Goal: Find specific page/section: Find specific page/section

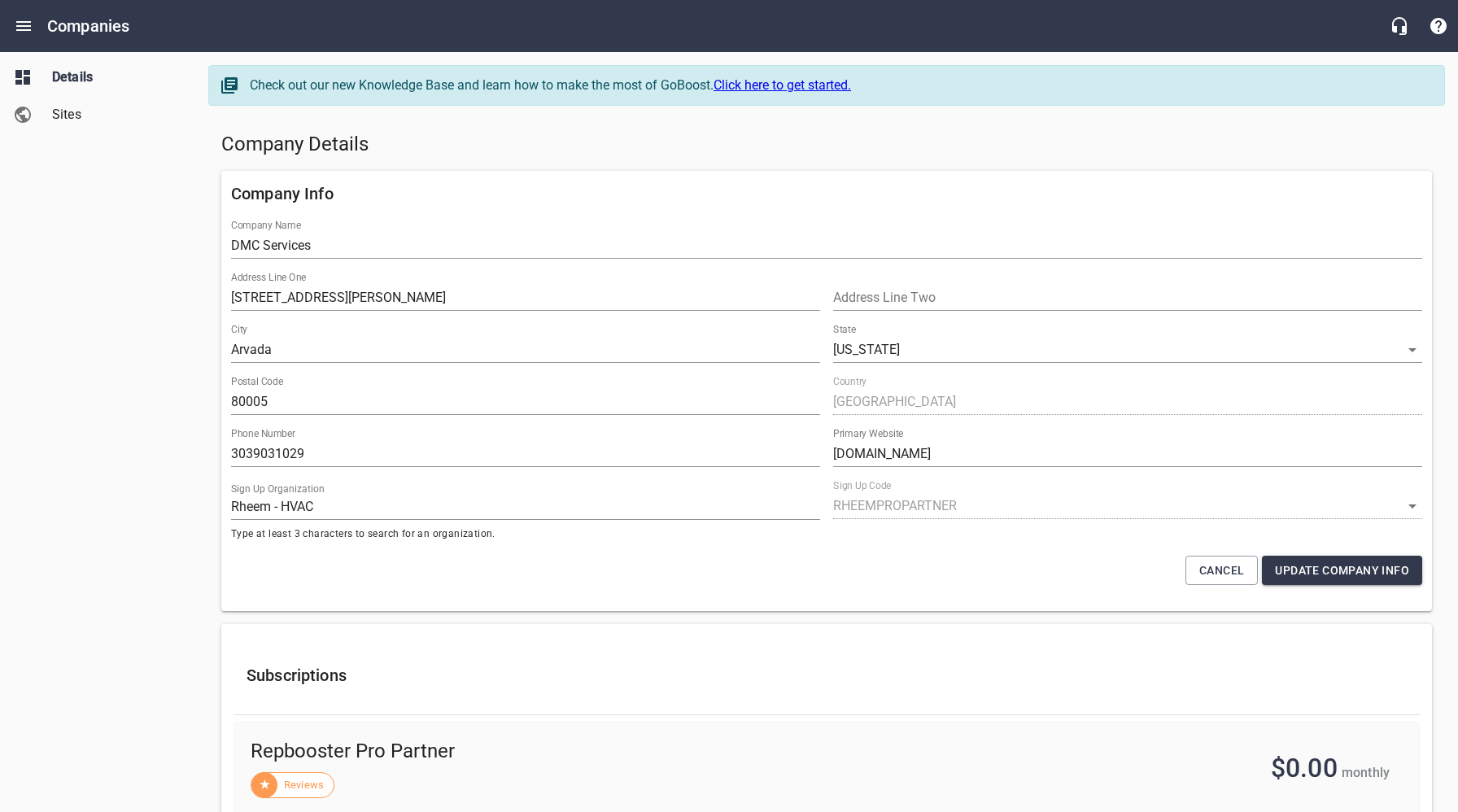
select select "[US_STATE]"
select select "62"
click at [590, 154] on h5 "Company Details" at bounding box center [827, 144] width 1211 height 26
click at [26, 25] on icon "Open drawer" at bounding box center [23, 26] width 14 height 10
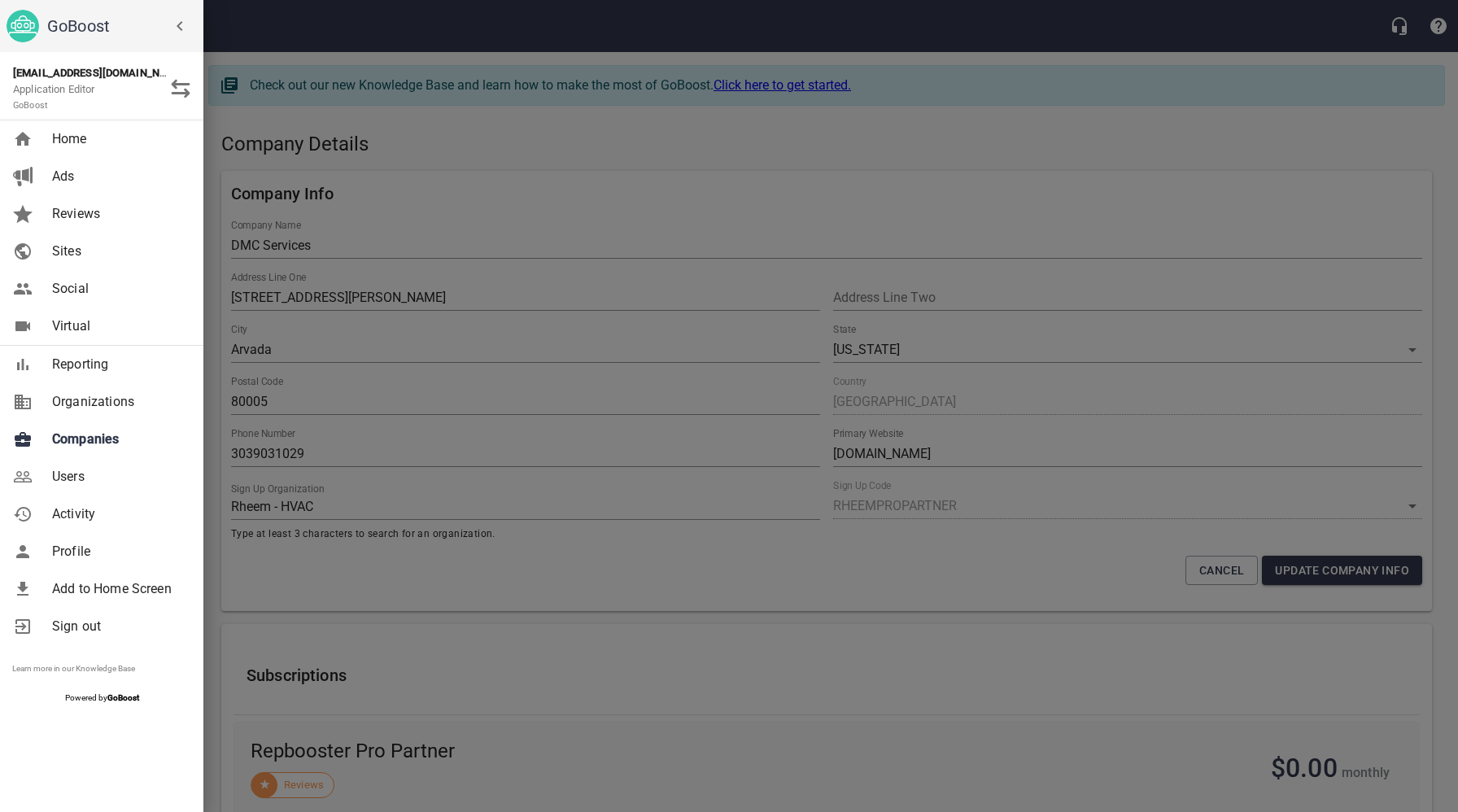
click at [98, 446] on span "Companies" at bounding box center [117, 439] width 132 height 19
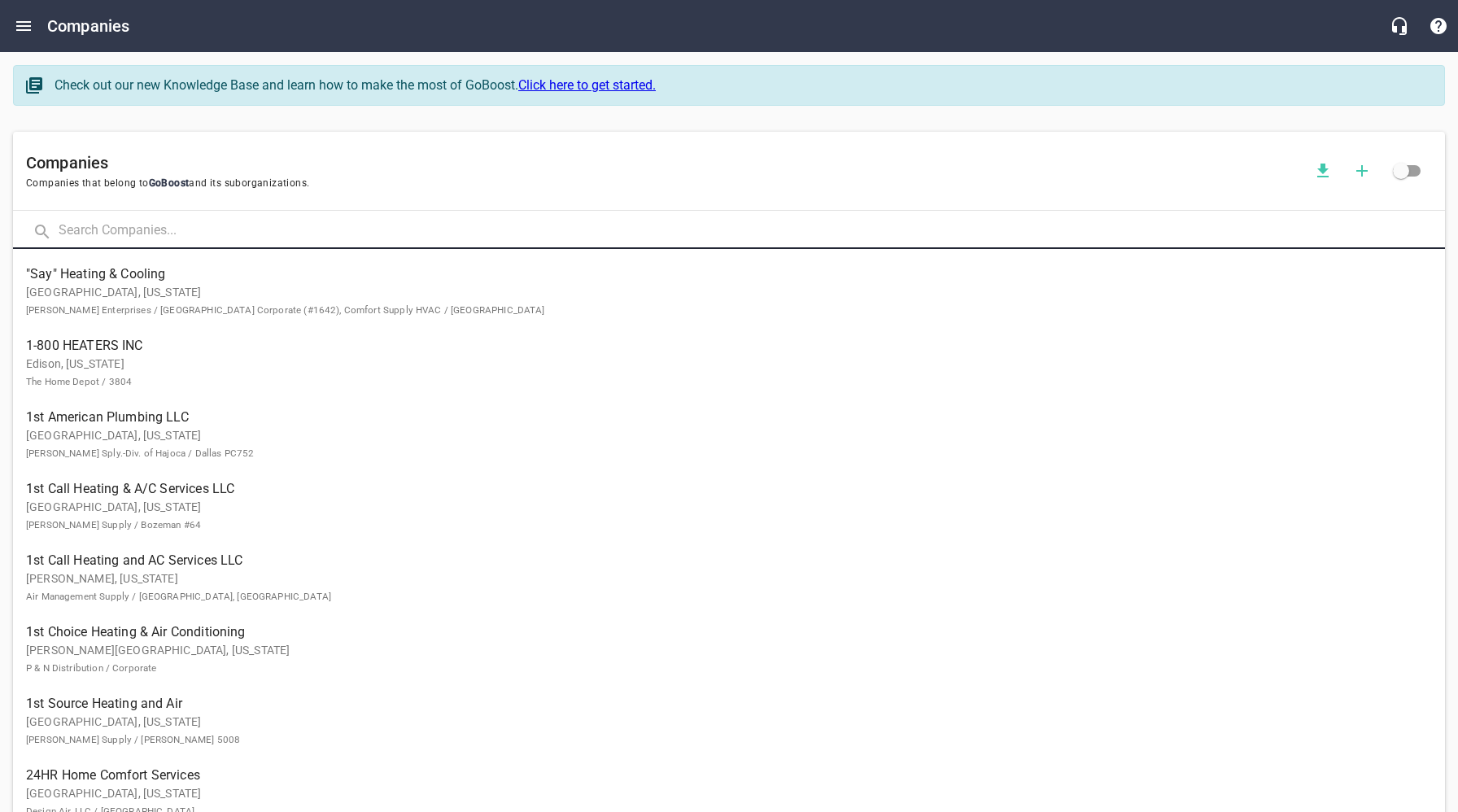
click at [265, 230] on input "text" at bounding box center [752, 232] width 1387 height 35
type input "Monarch"
click button at bounding box center [0, 0] width 0 height 0
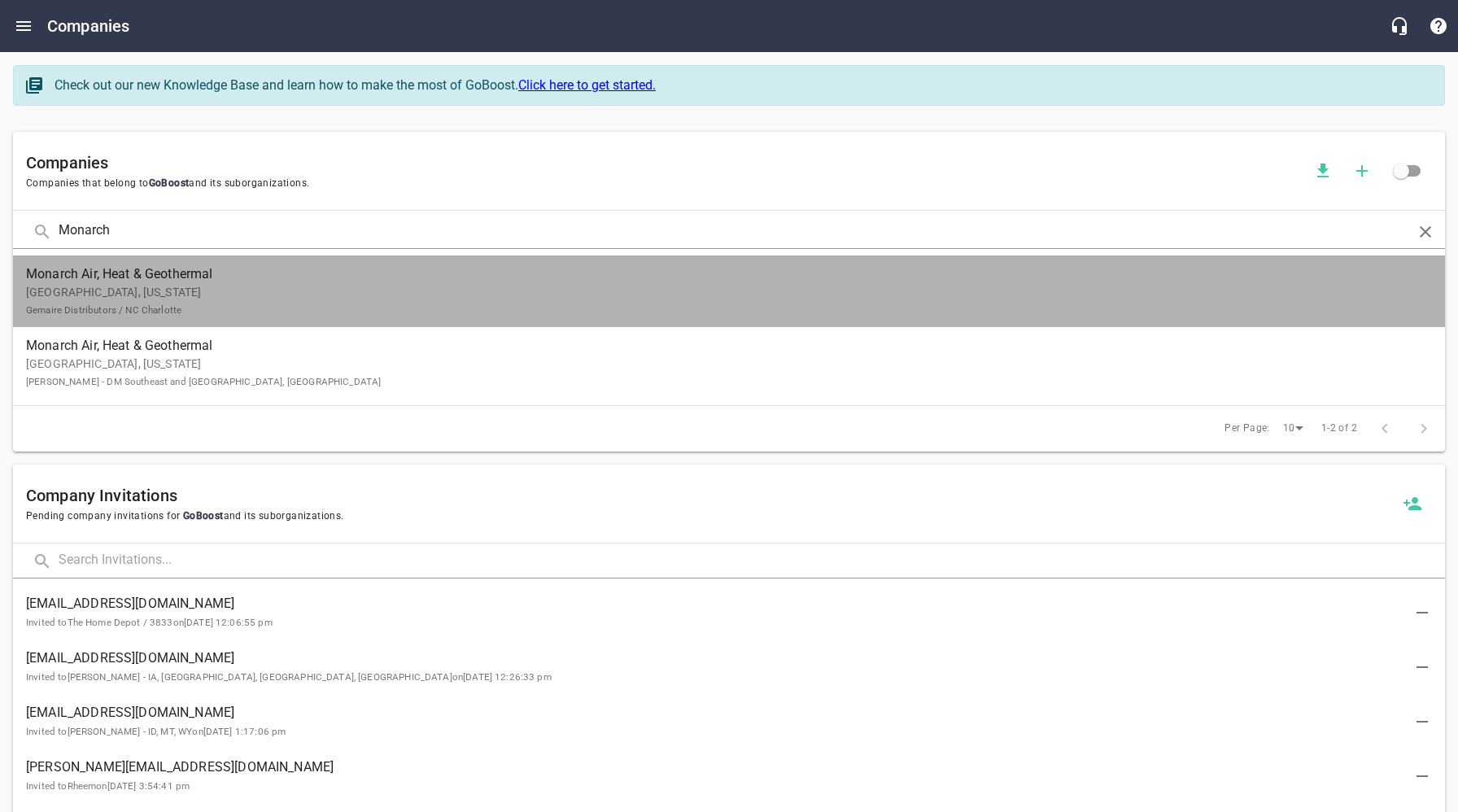
click at [225, 301] on p "[GEOGRAPHIC_DATA], [US_STATE] Gemaire Distributors / NC Charlotte" at bounding box center [716, 301] width 1380 height 35
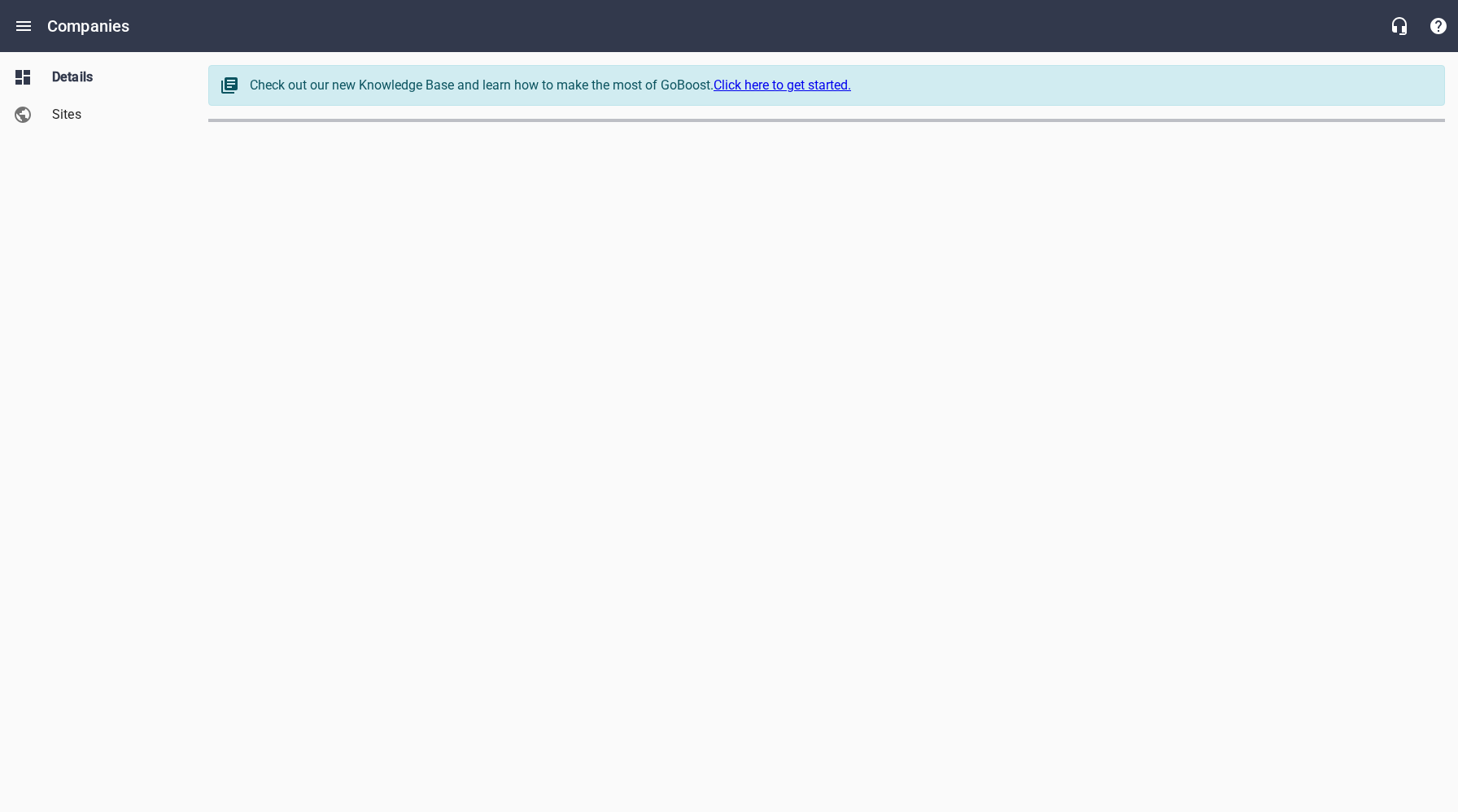
select select "[US_STATE]"
select select "62"
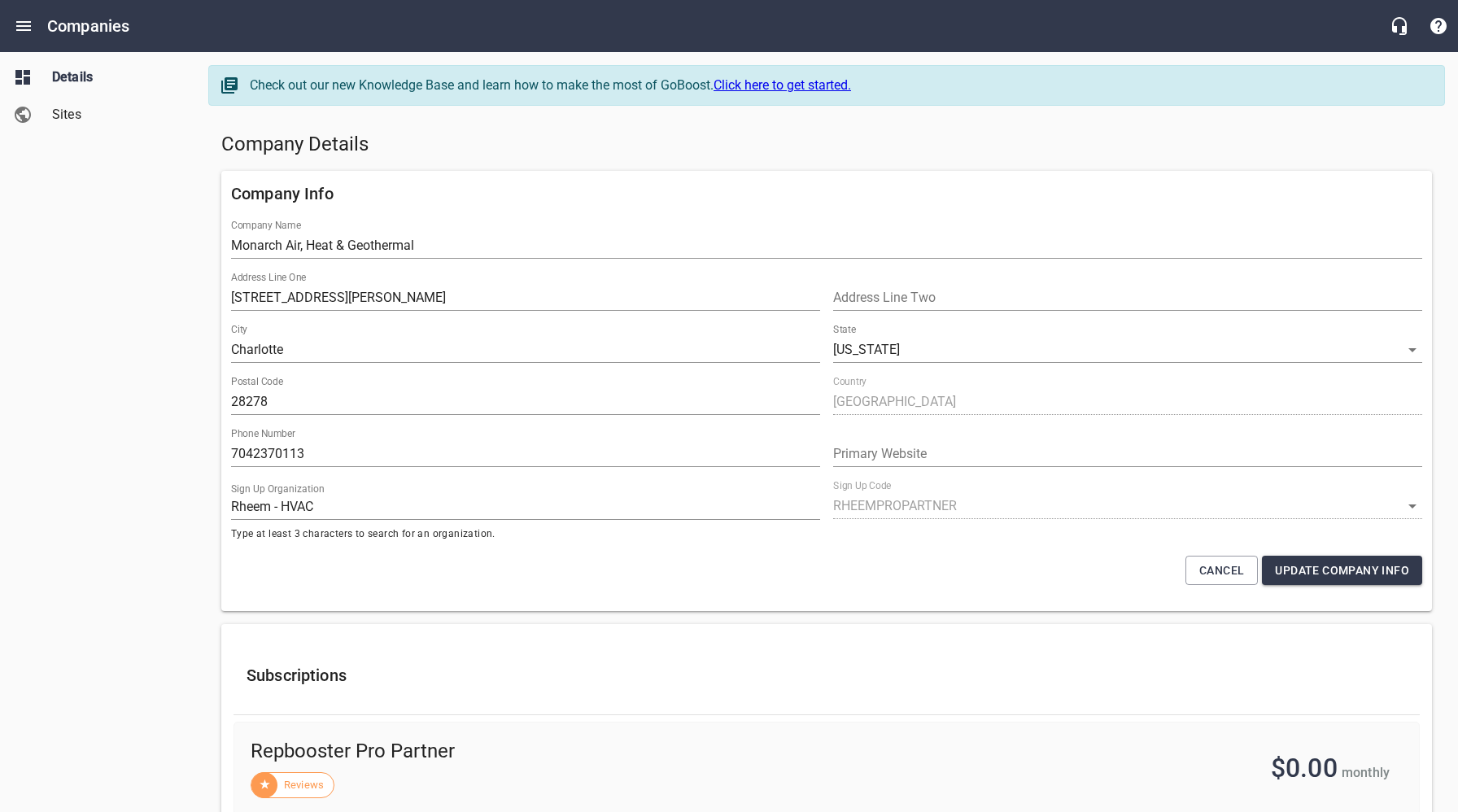
click at [137, 369] on div "Details Sites" at bounding box center [98, 406] width 196 height 812
click at [28, 29] on icon "Open drawer" at bounding box center [23, 26] width 14 height 10
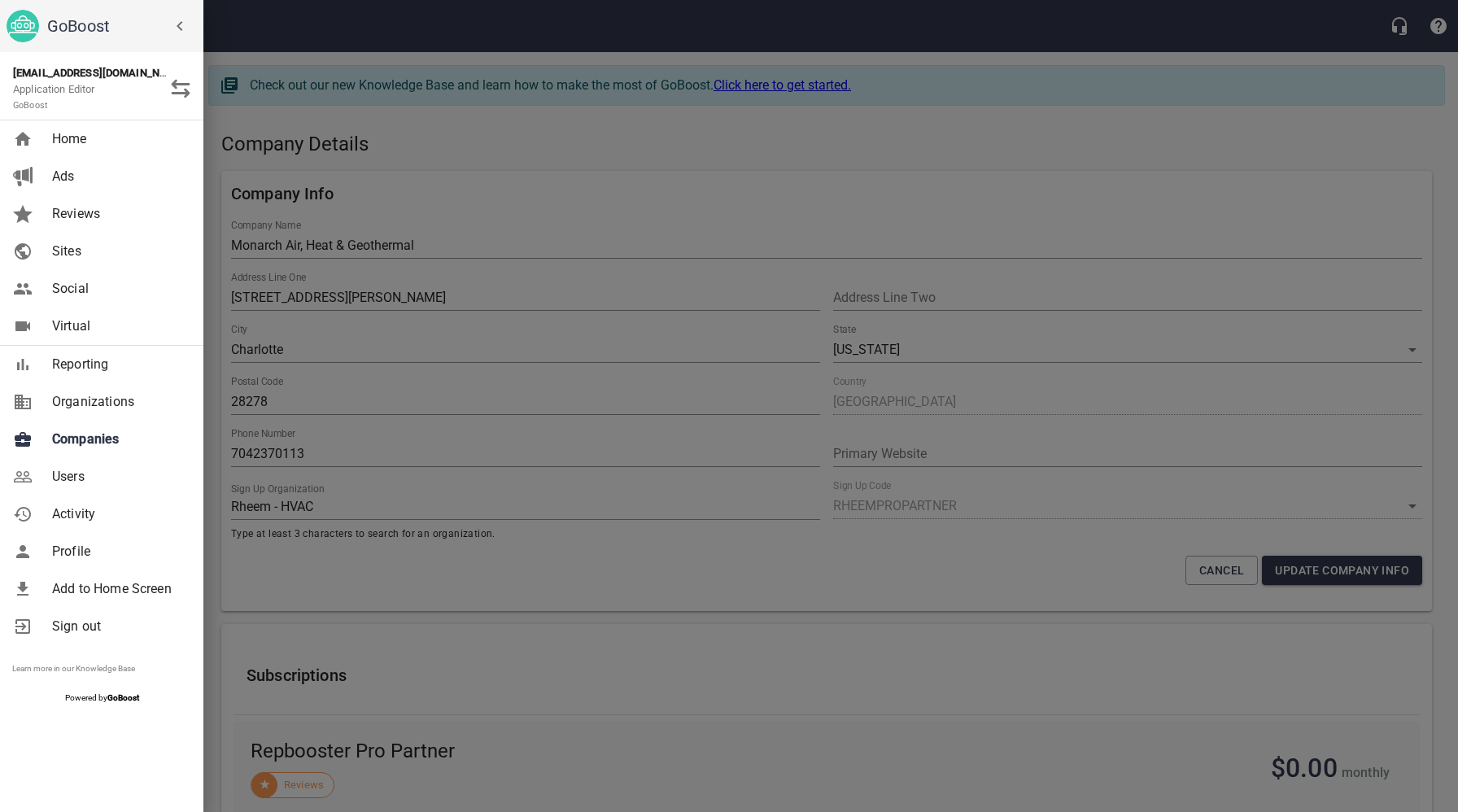
click at [363, 440] on div at bounding box center [729, 406] width 1458 height 812
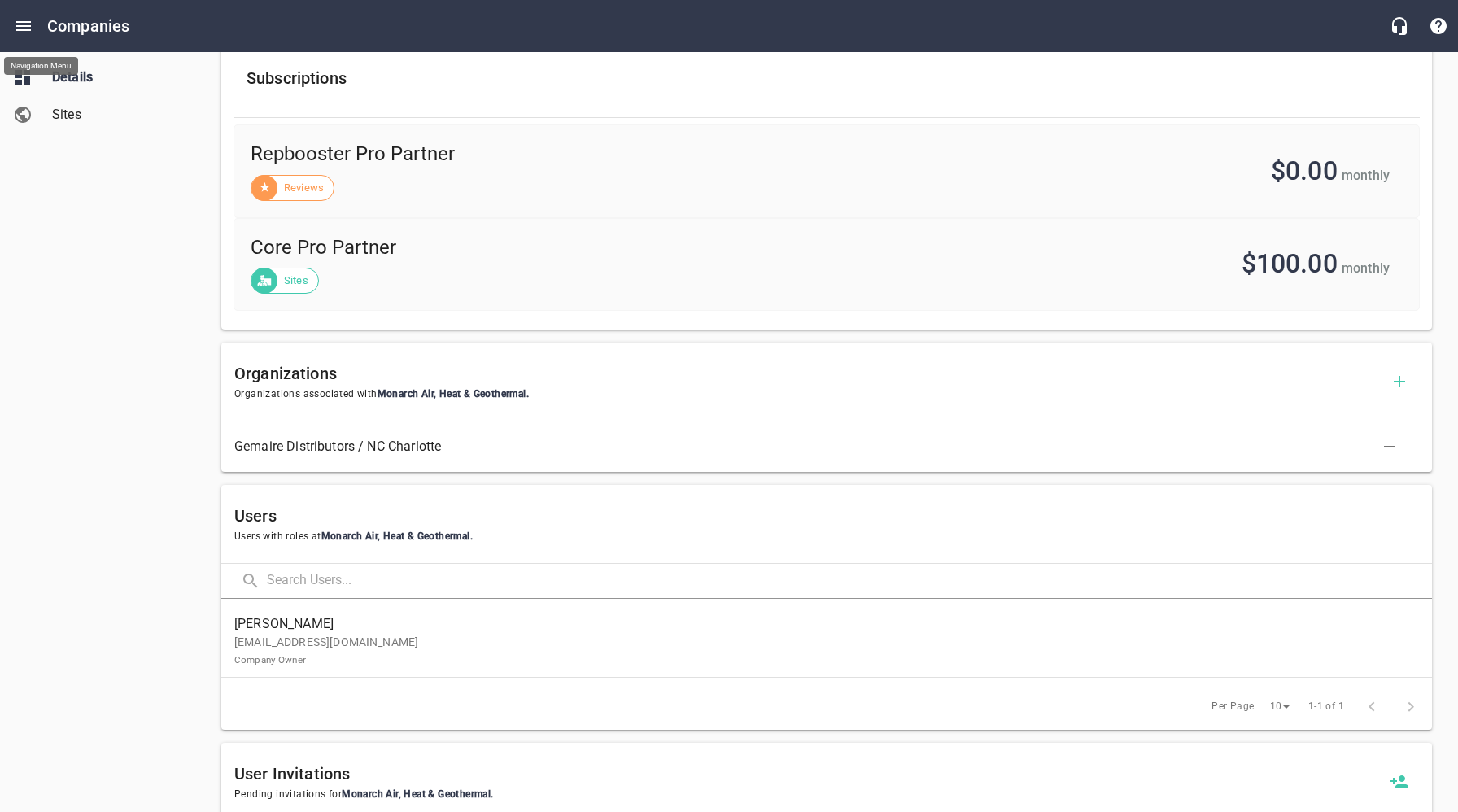
scroll to position [598, 0]
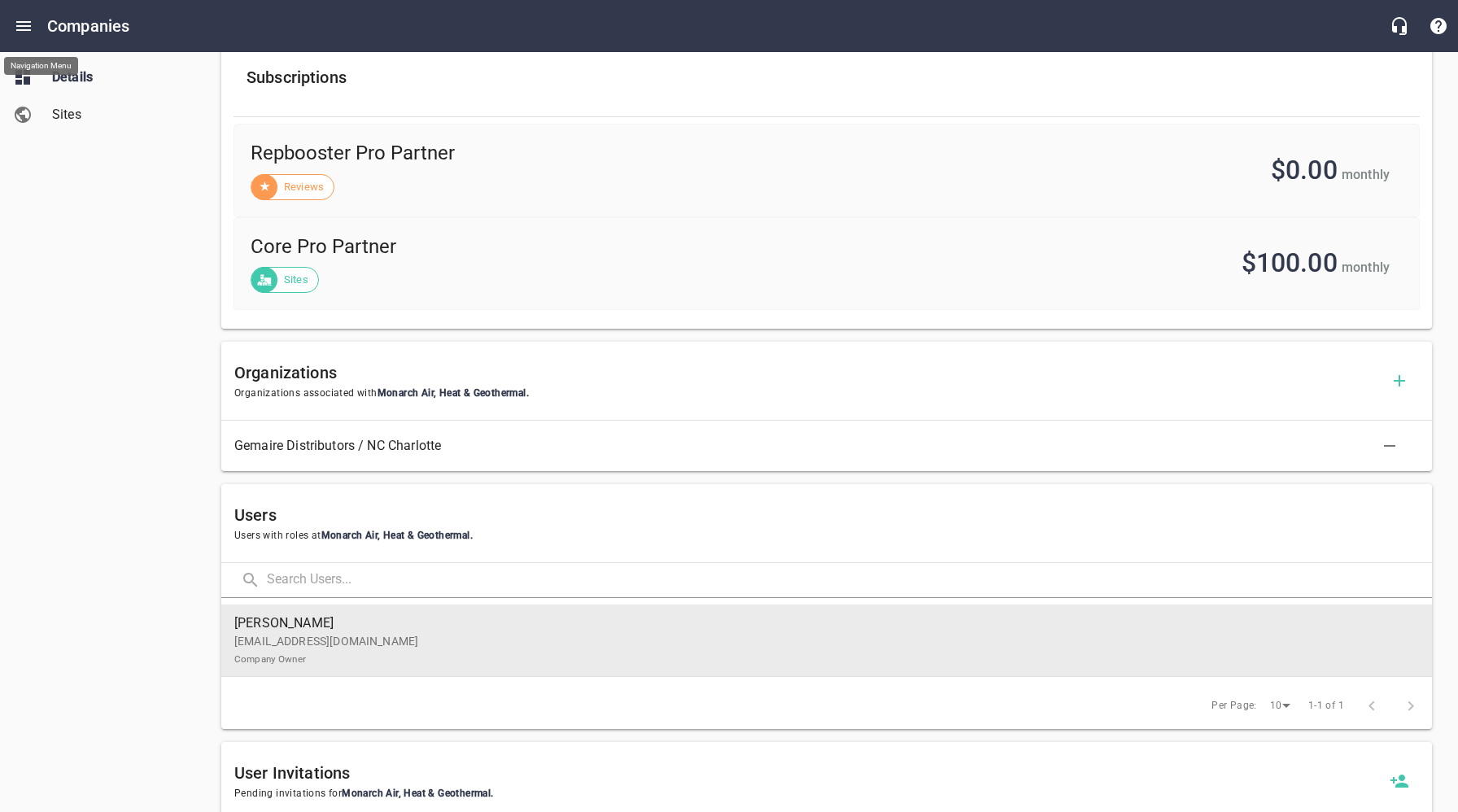
click at [401, 652] on p "[EMAIL_ADDRESS][DOMAIN_NAME] Company Owner" at bounding box center [820, 651] width 1172 height 35
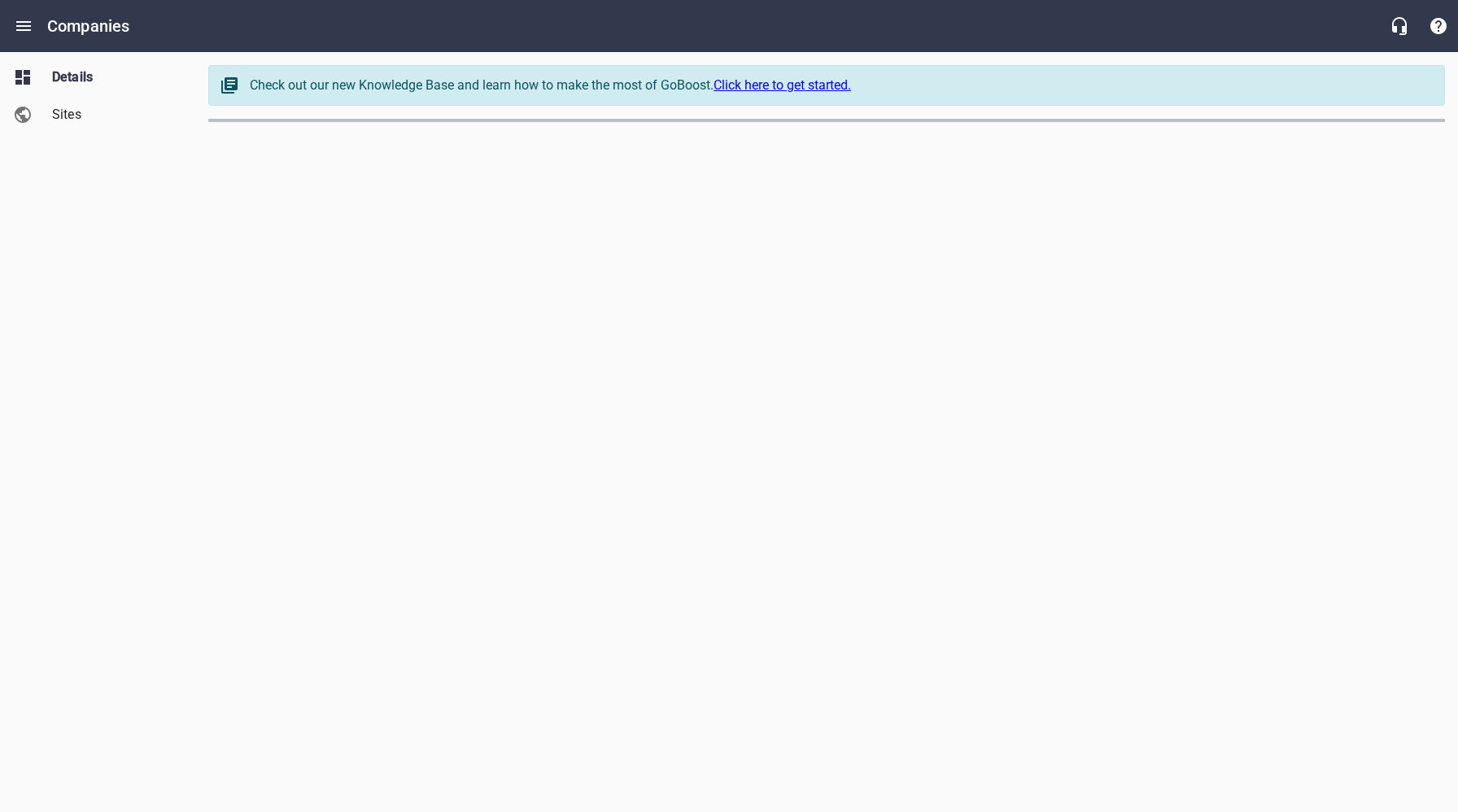
select select "[US_STATE]"
select select "62"
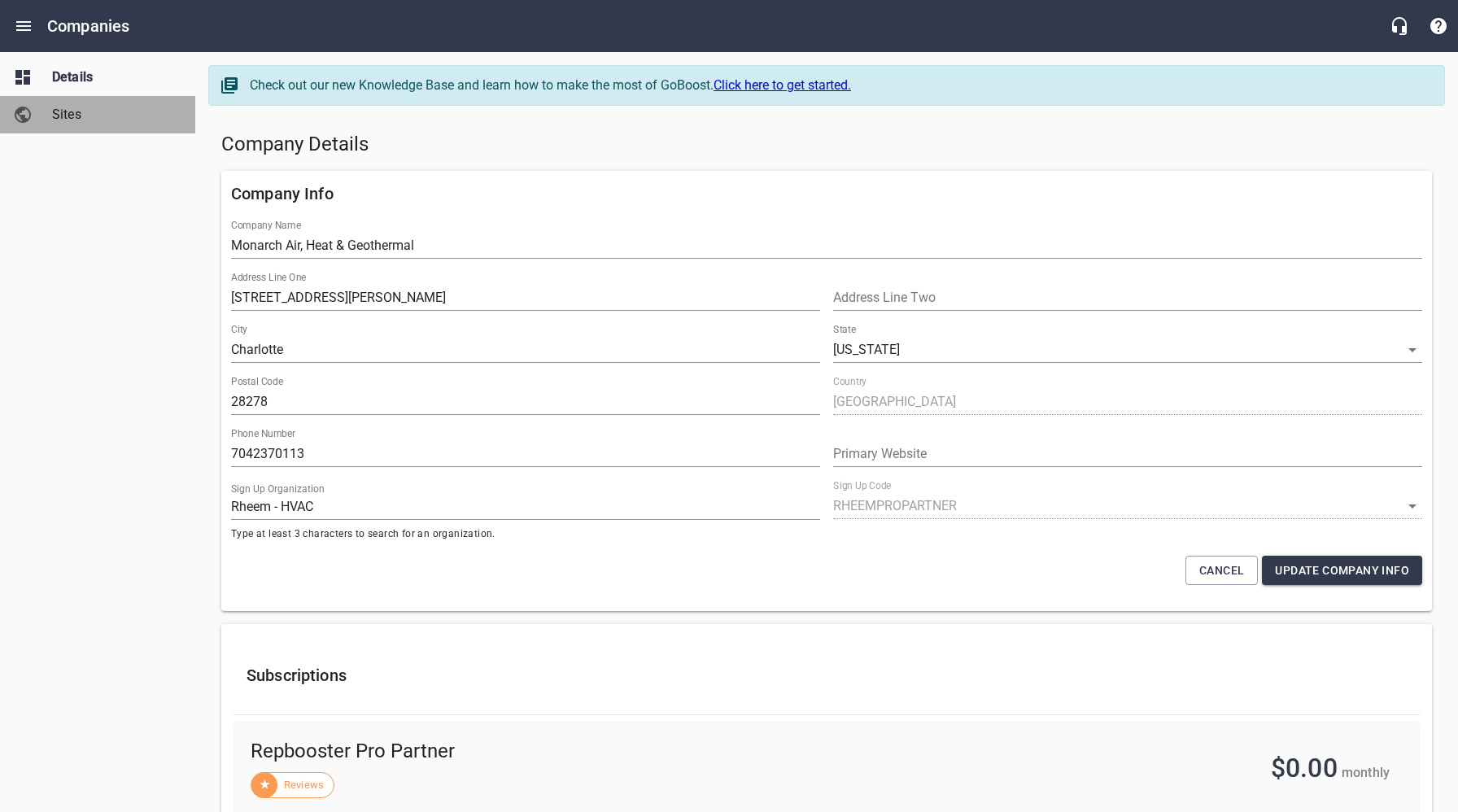
click at [73, 105] on span "Sites" at bounding box center [113, 114] width 124 height 19
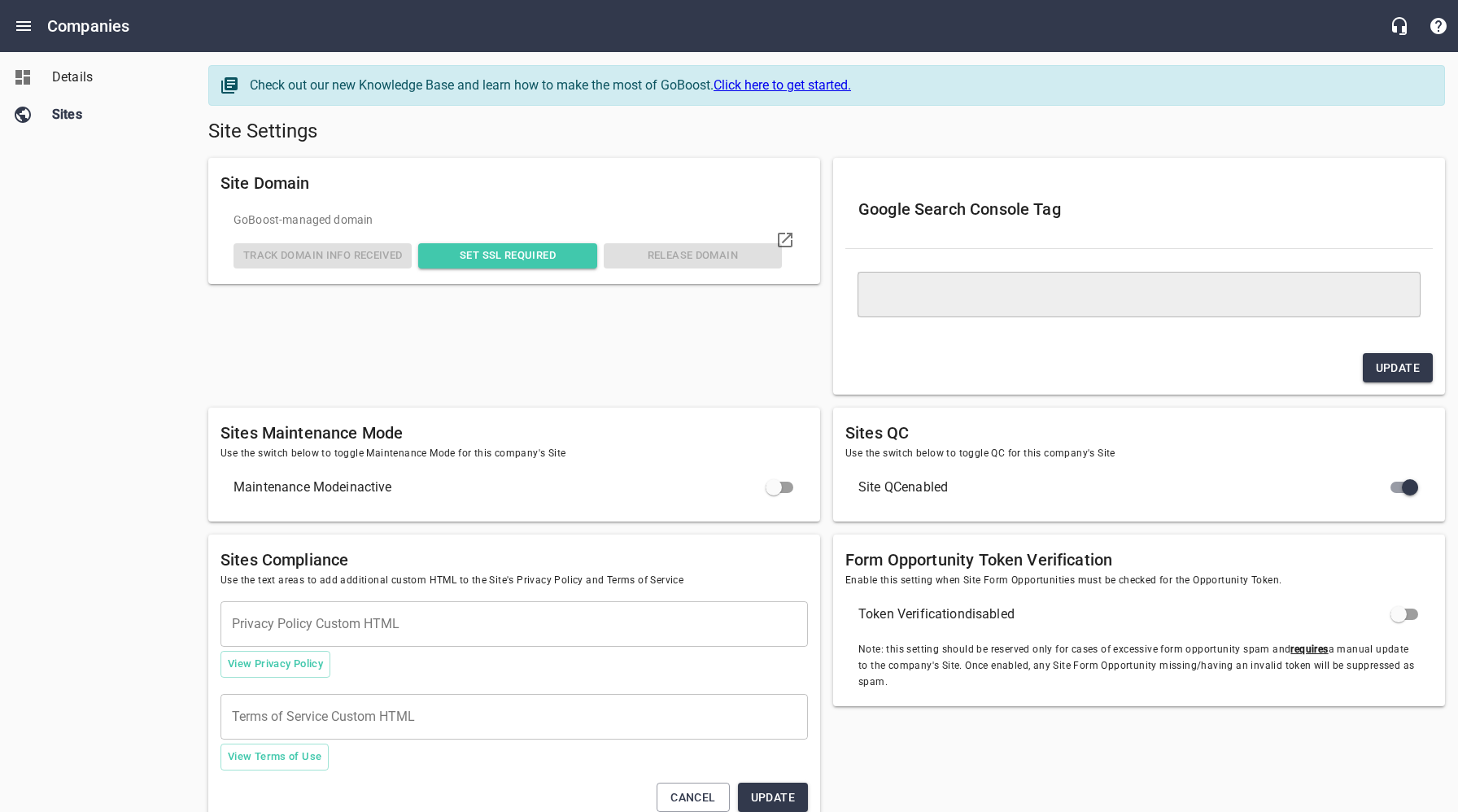
type textarea "<meta name="google-site-verification" content="WbcWsjNiwcrr9p3Sfr0vzg0HggYdcHtk…"
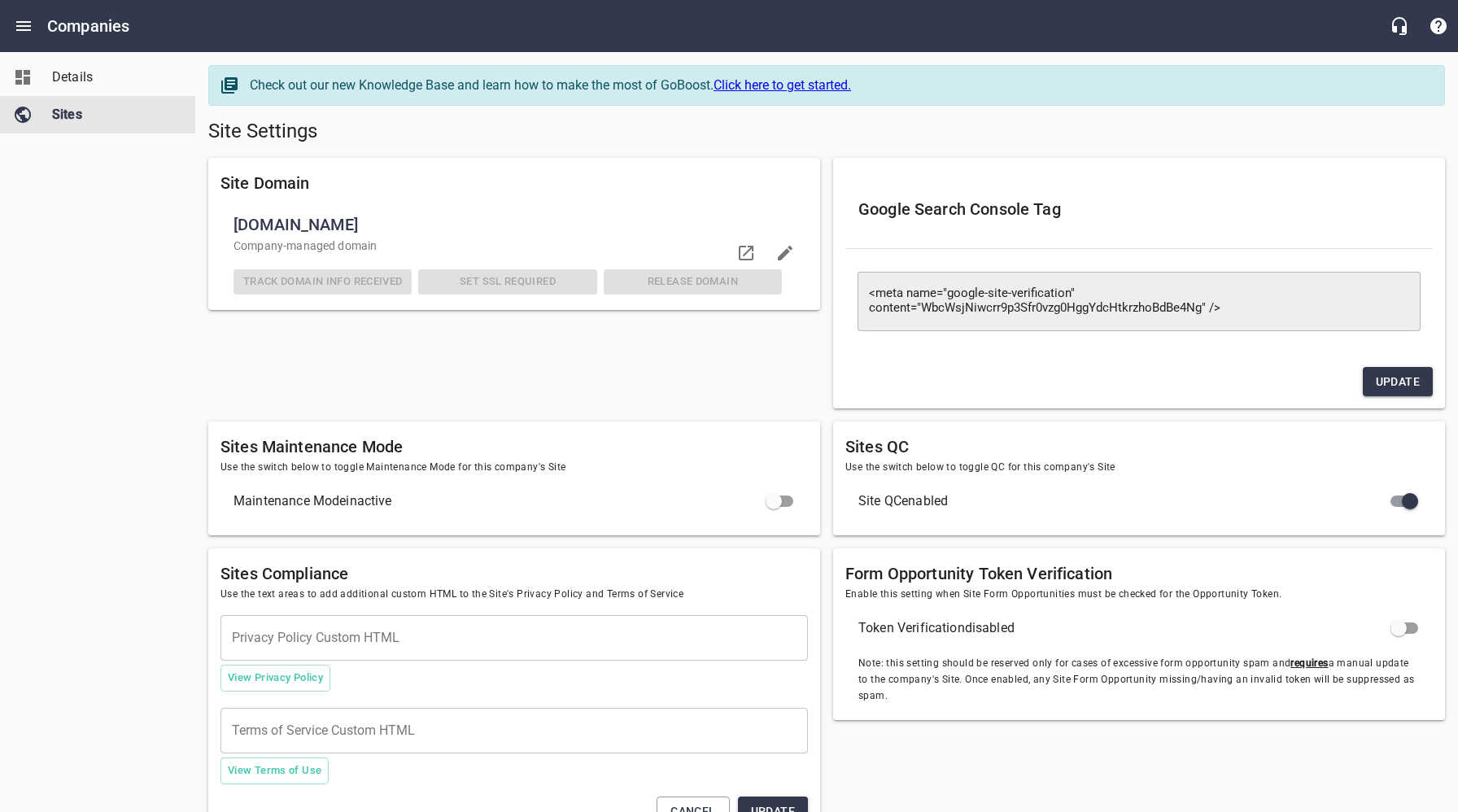
checkbox input "false"
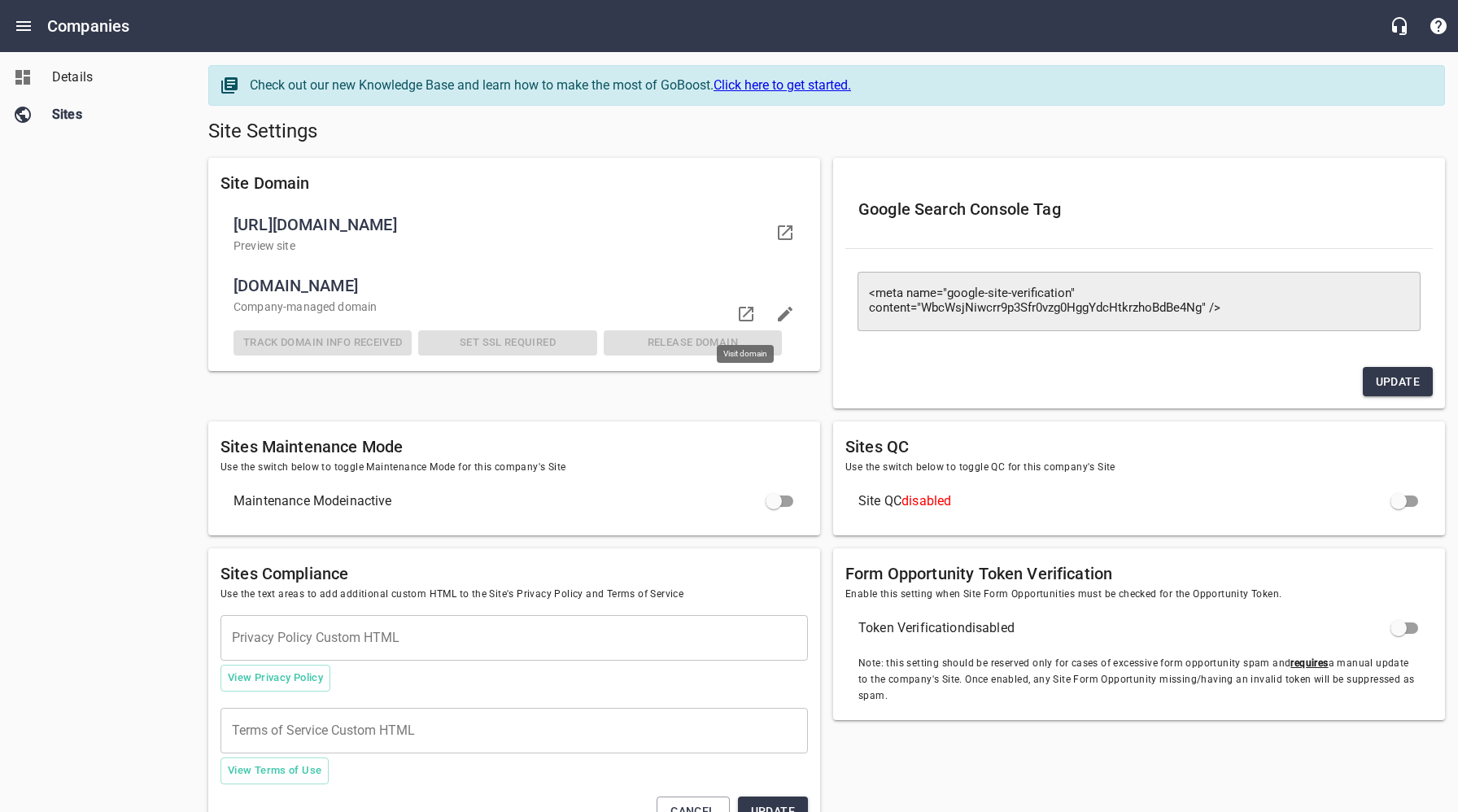
click at [744, 313] on icon at bounding box center [746, 314] width 19 height 19
click at [73, 65] on link "Details" at bounding box center [97, 77] width 195 height 37
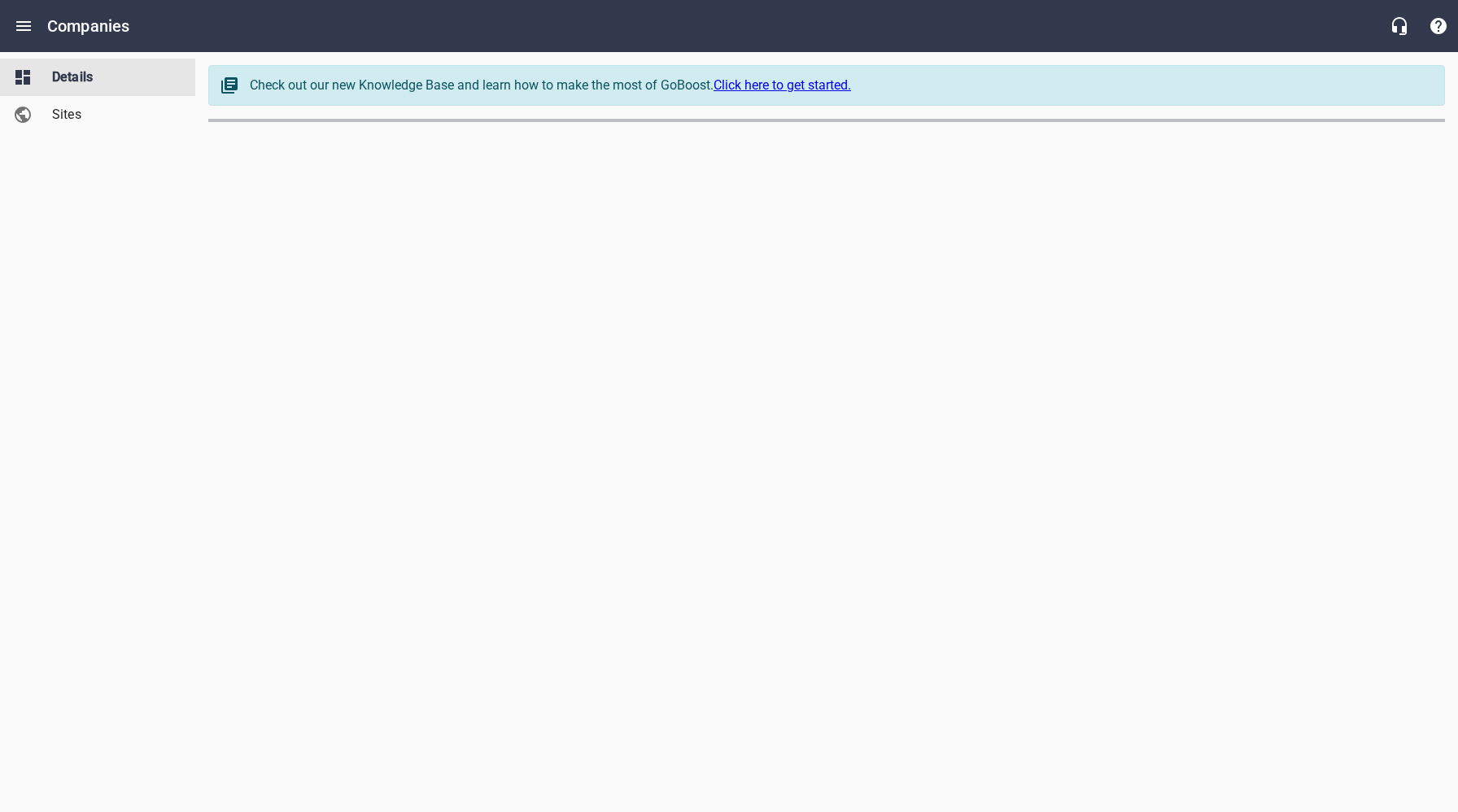
select select "[US_STATE]"
select select "62"
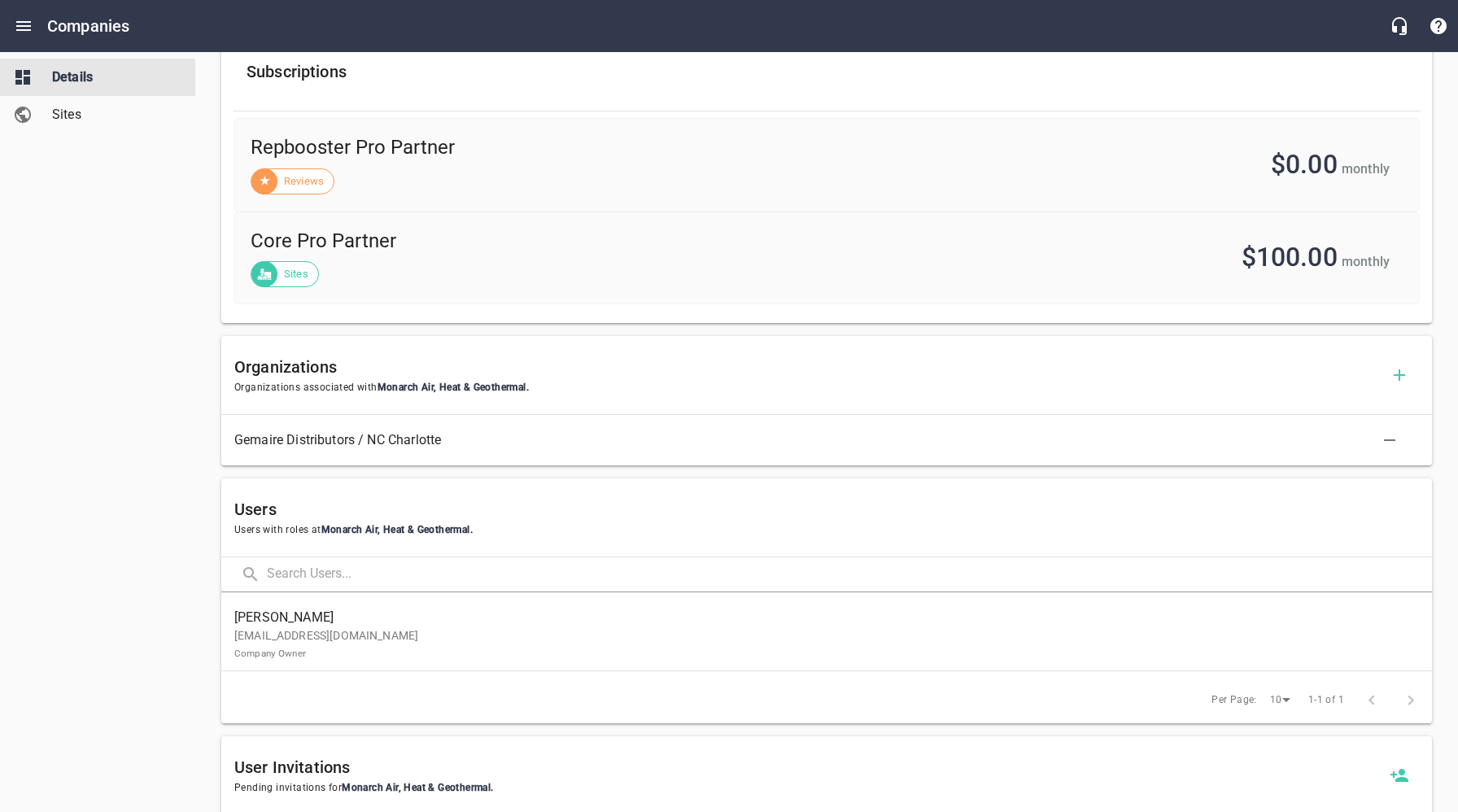
scroll to position [622, 0]
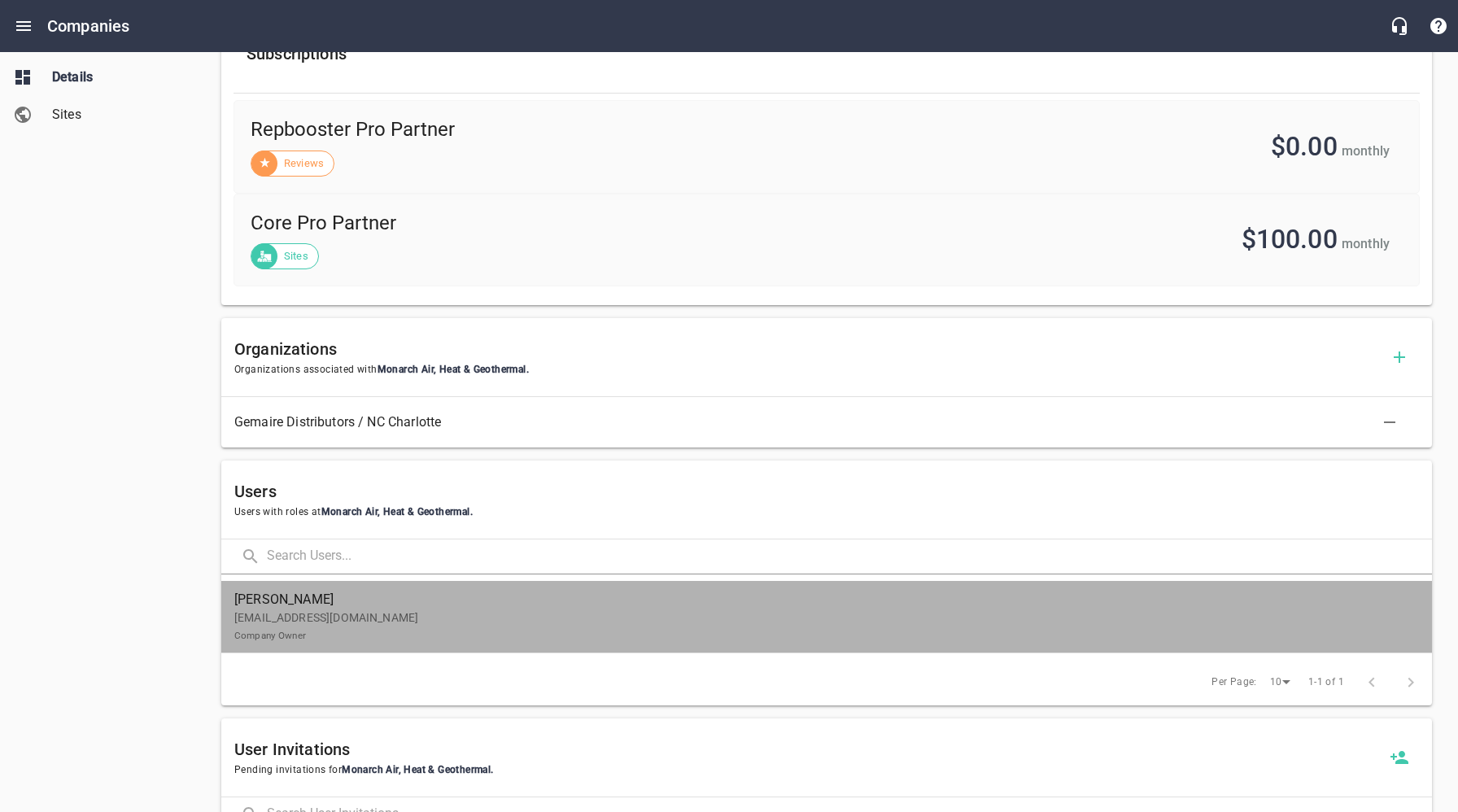
click at [368, 626] on p "[EMAIL_ADDRESS][DOMAIN_NAME] Company Owner" at bounding box center [820, 627] width 1172 height 35
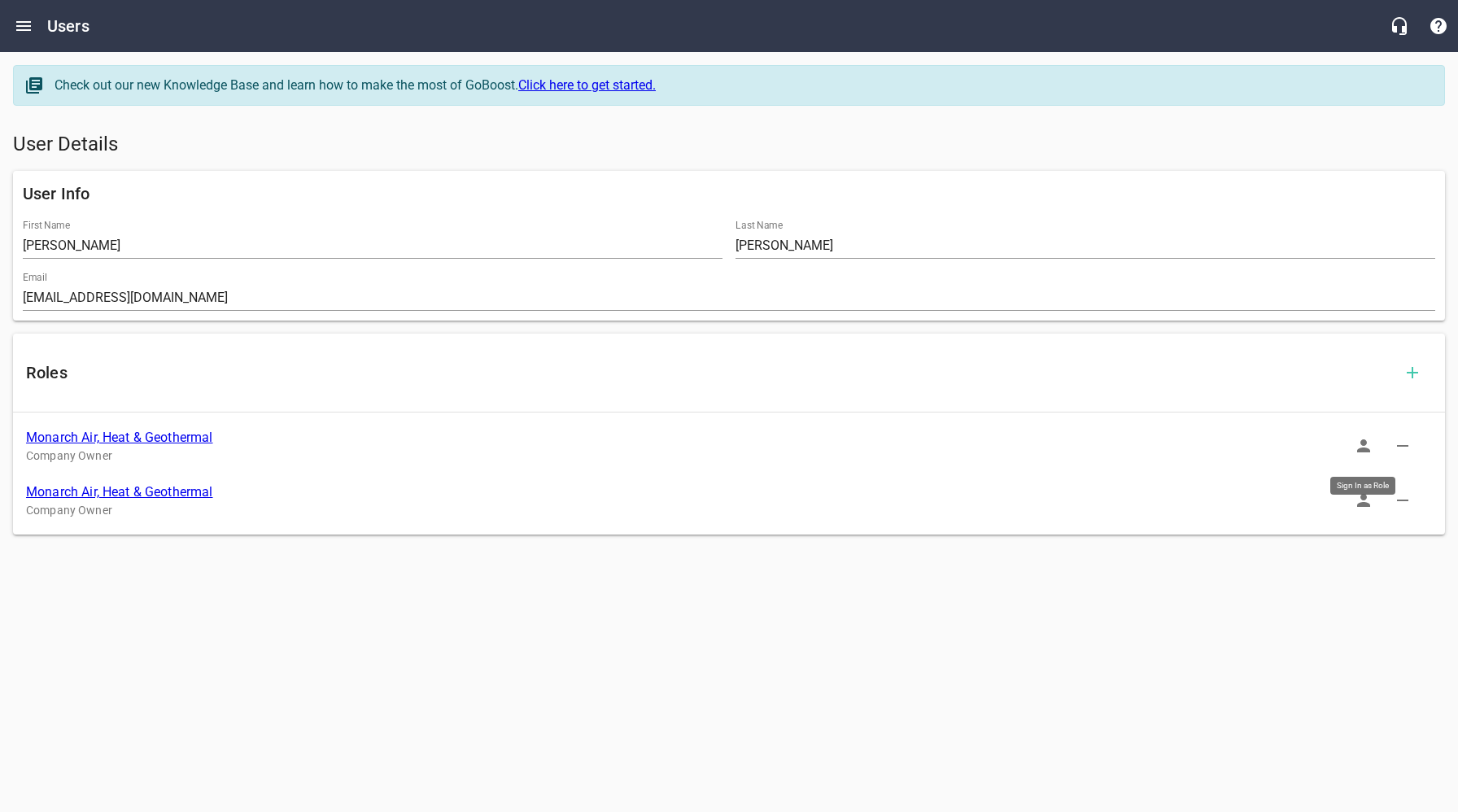
click at [1369, 447] on icon "button" at bounding box center [1364, 446] width 19 height 19
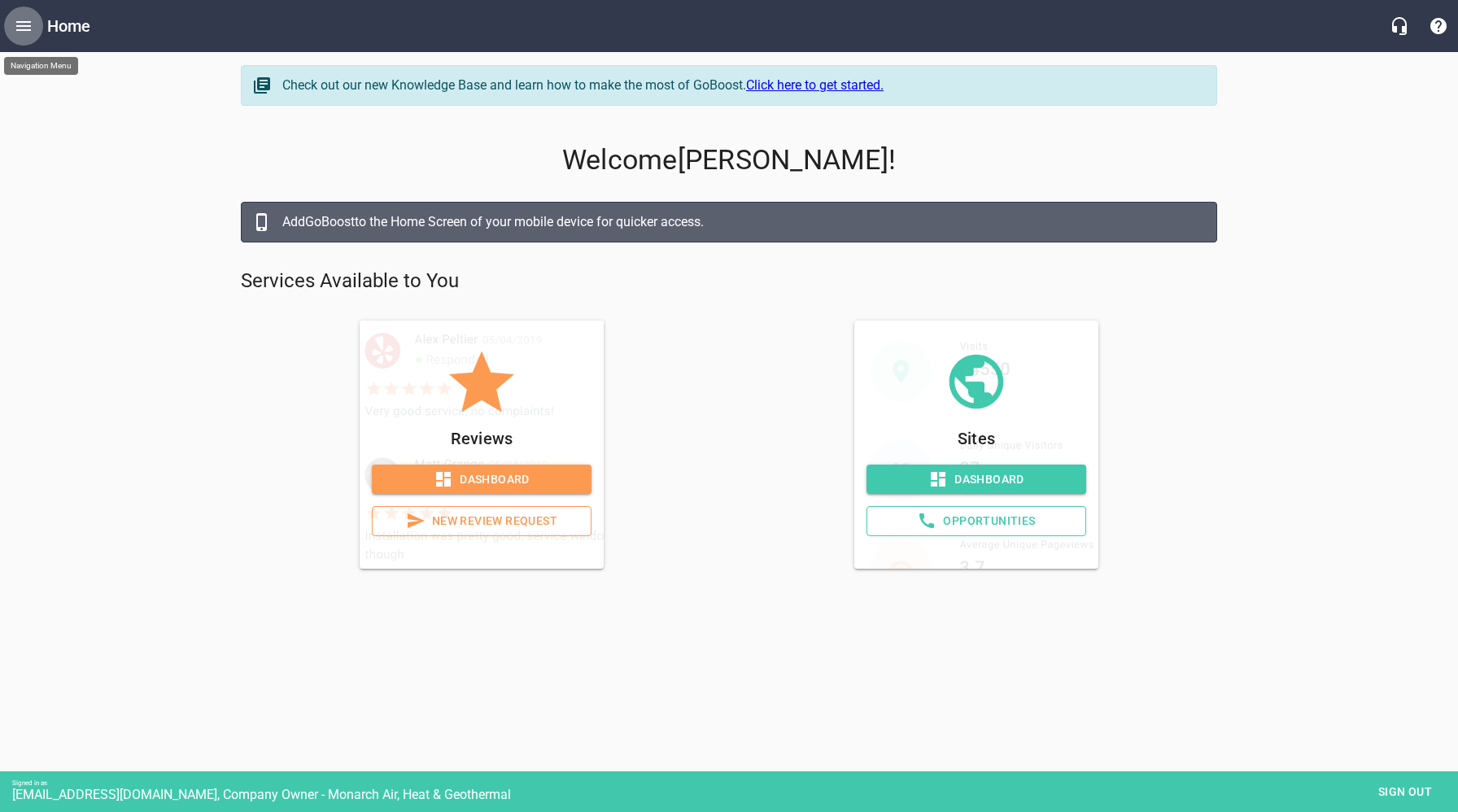
click at [20, 32] on icon "Open drawer" at bounding box center [23, 26] width 19 height 19
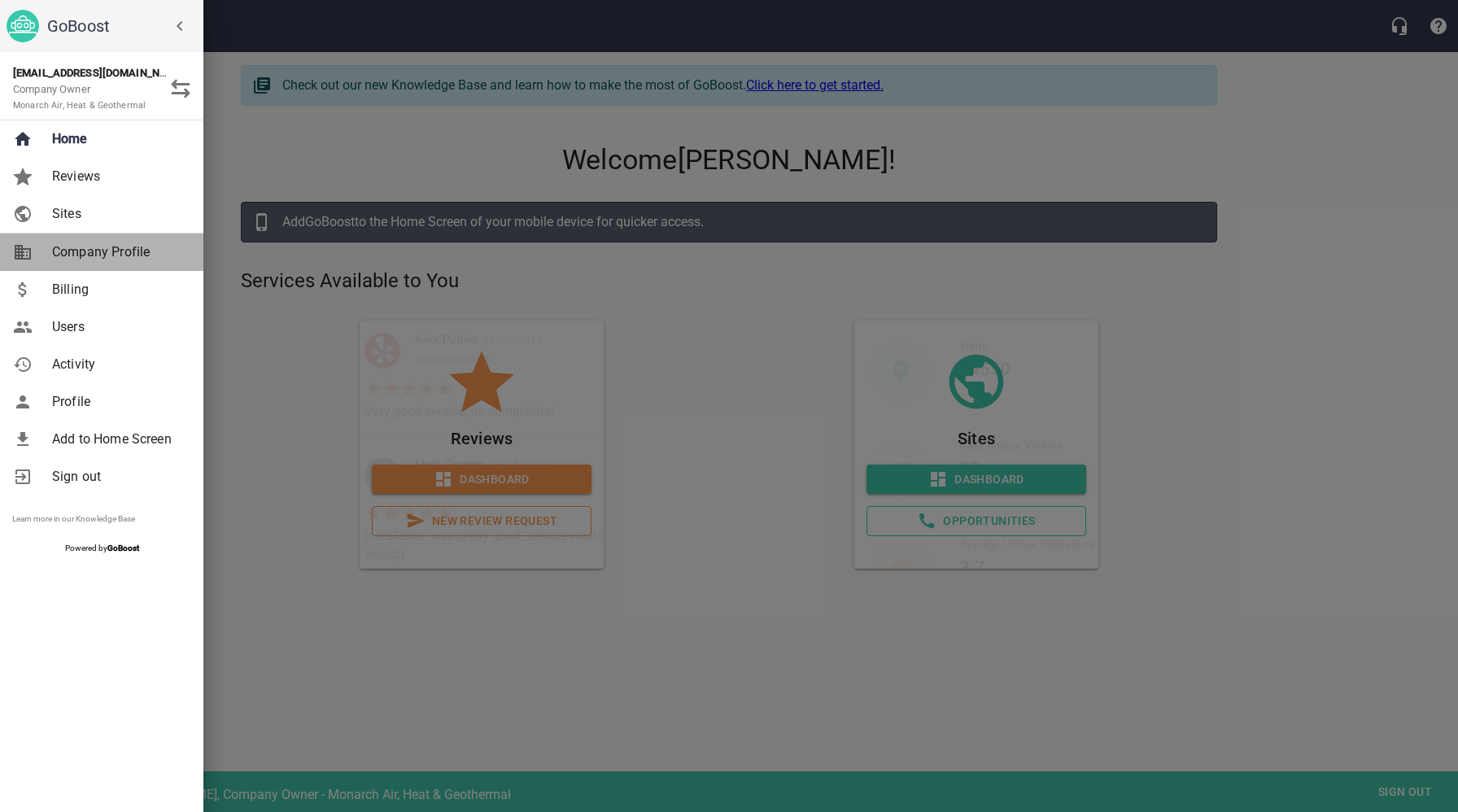
click at [84, 254] on span "Company Profile" at bounding box center [117, 252] width 132 height 19
select select "[US_STATE]"
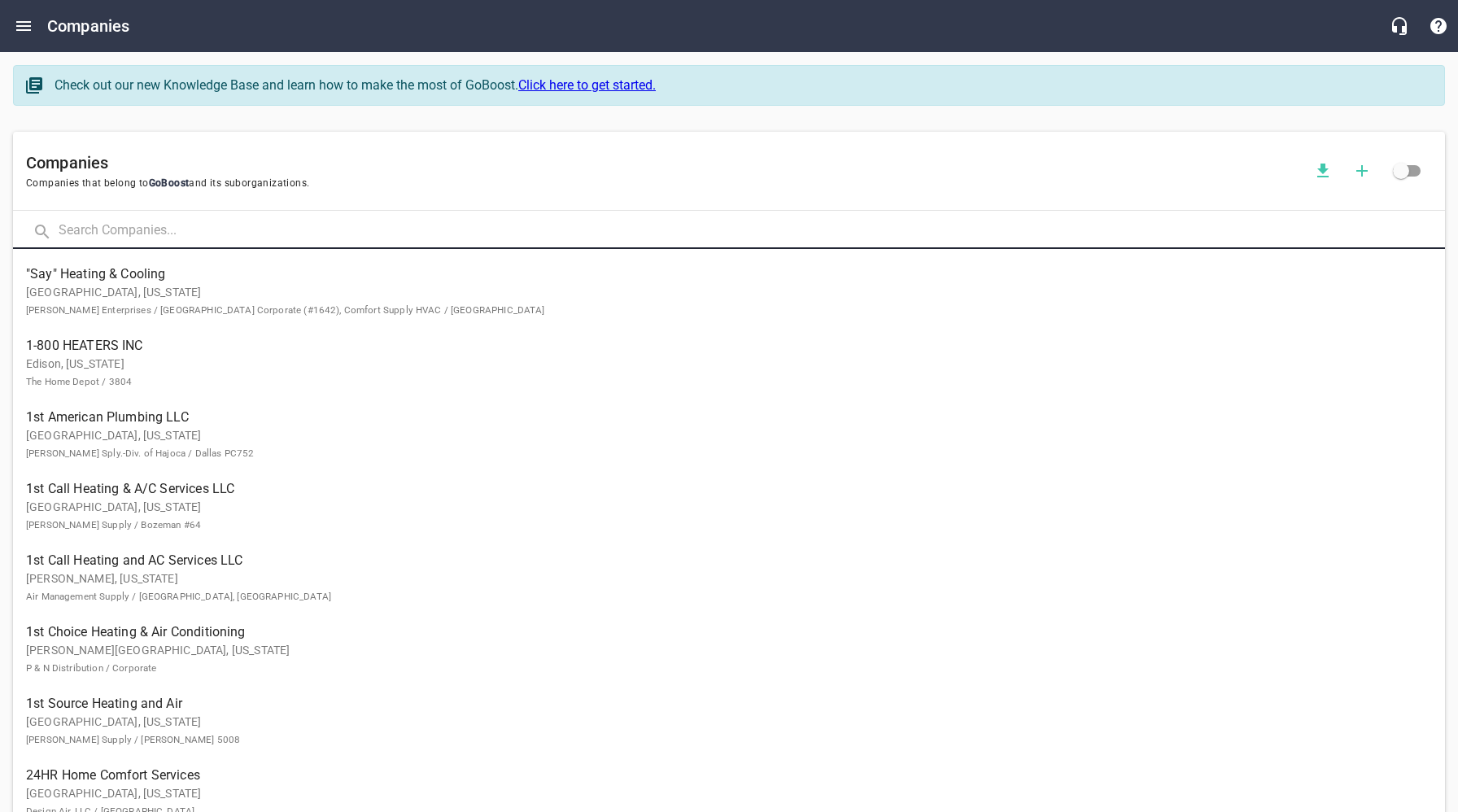
click at [223, 225] on input "text" at bounding box center [752, 232] width 1387 height 35
type input "Monarch"
click button at bounding box center [0, 0] width 0 height 0
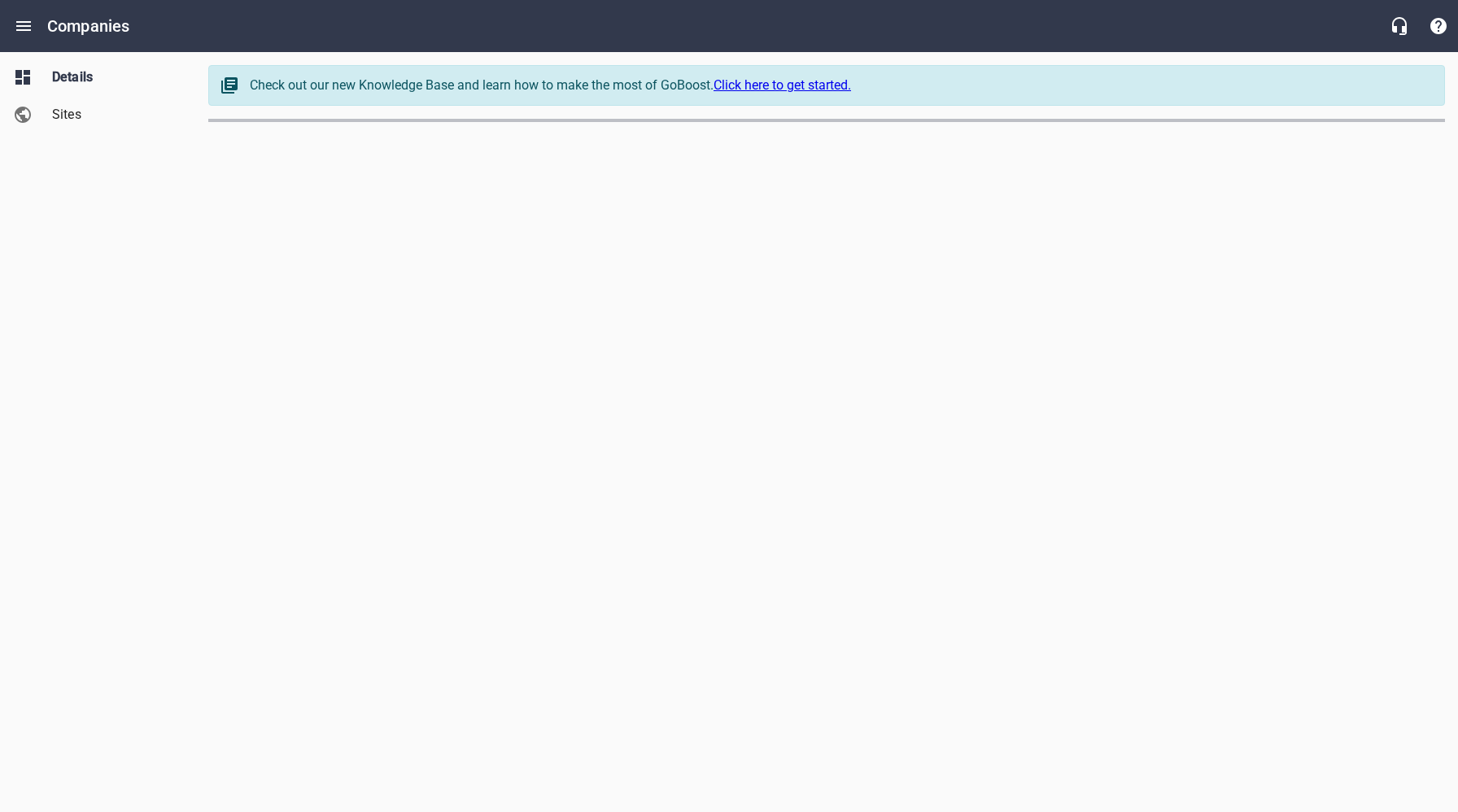
select select "[US_STATE]"
select select "5"
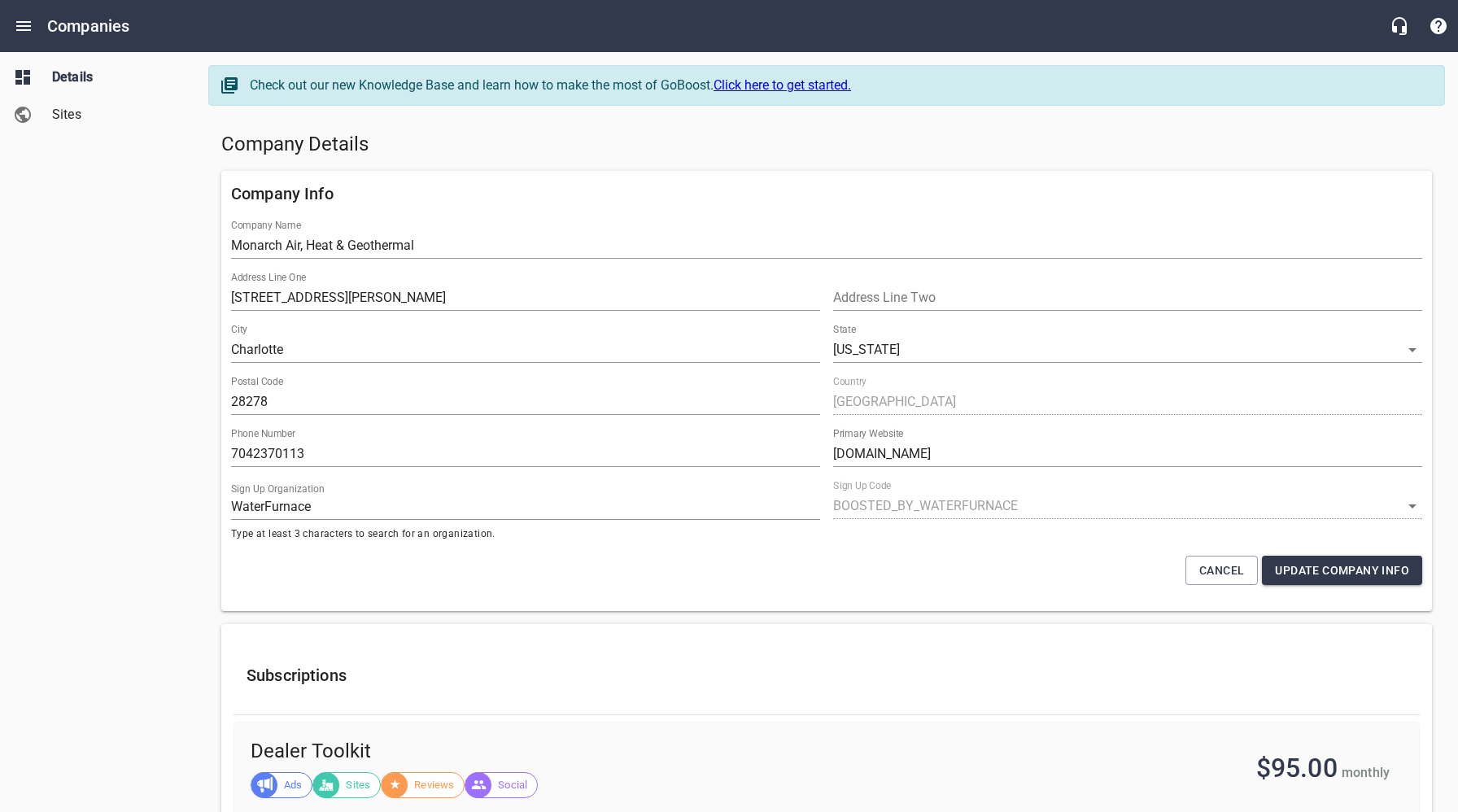
click at [79, 112] on span "Sites" at bounding box center [113, 114] width 124 height 19
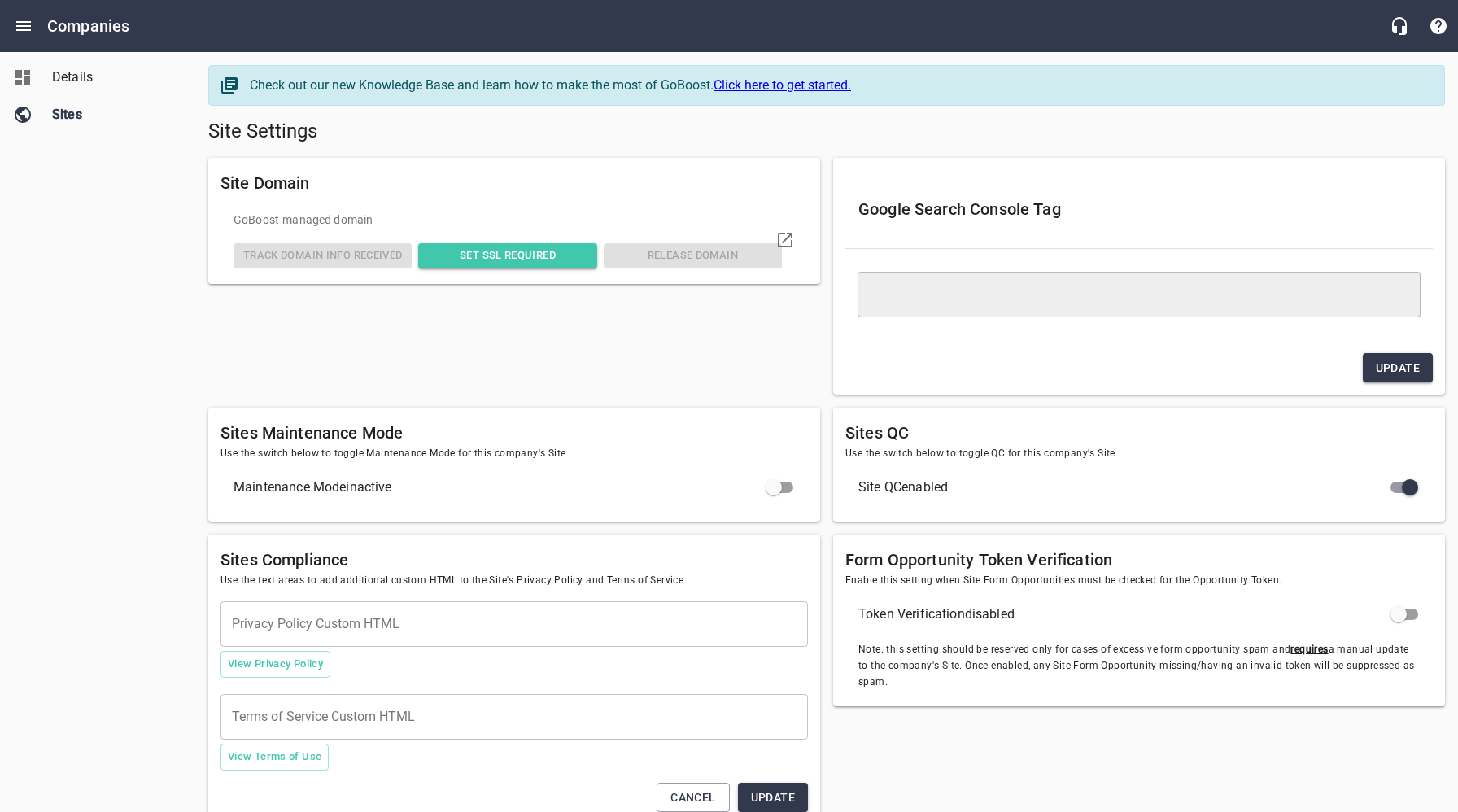
type textarea "<meta name="google-site-verification" content="1PHJr5jhCMRBjmlyZDQrJ8O9b6qcGo0Q…"
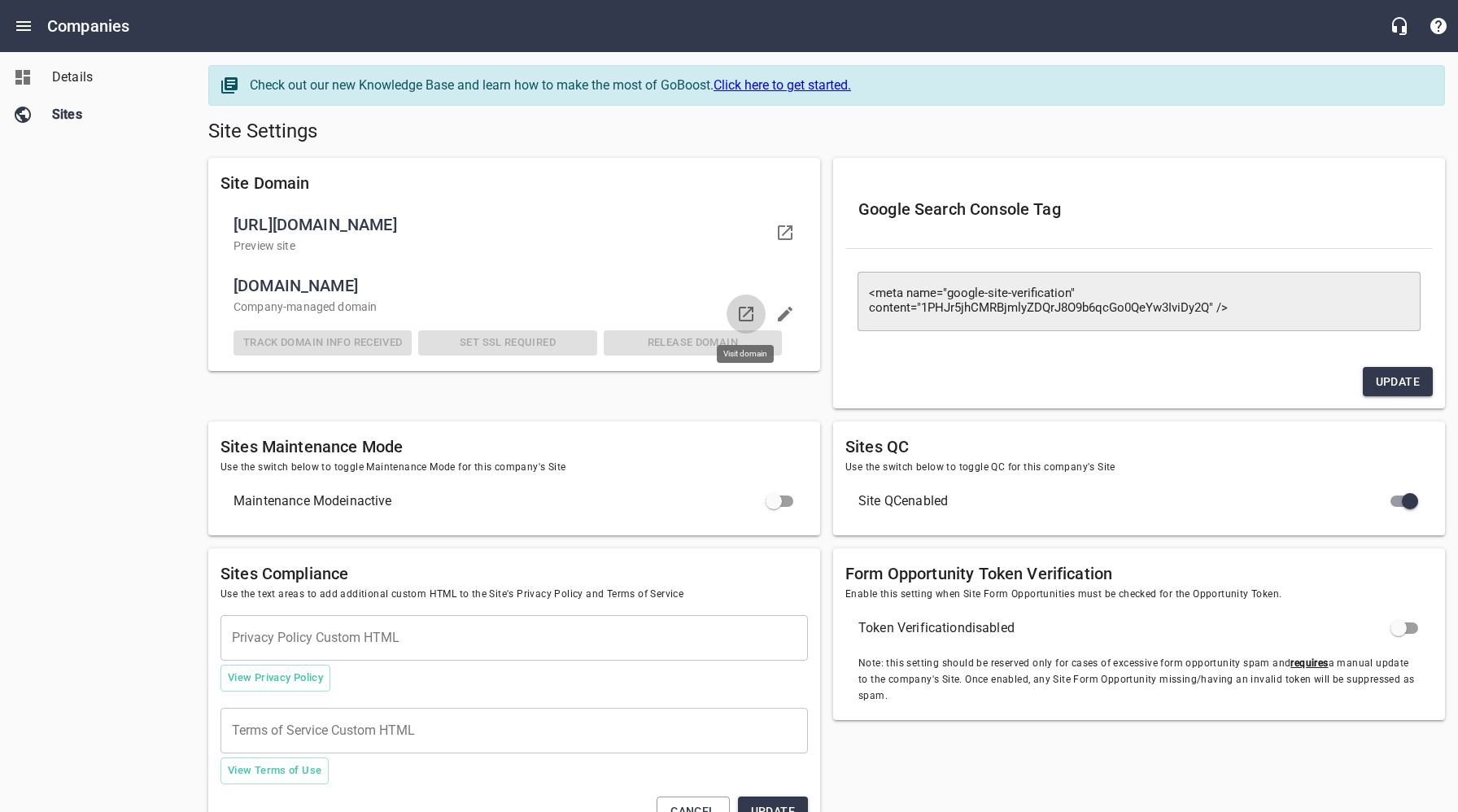
click at [745, 309] on icon at bounding box center [746, 314] width 19 height 19
click at [75, 86] on span "Details" at bounding box center [113, 77] width 124 height 19
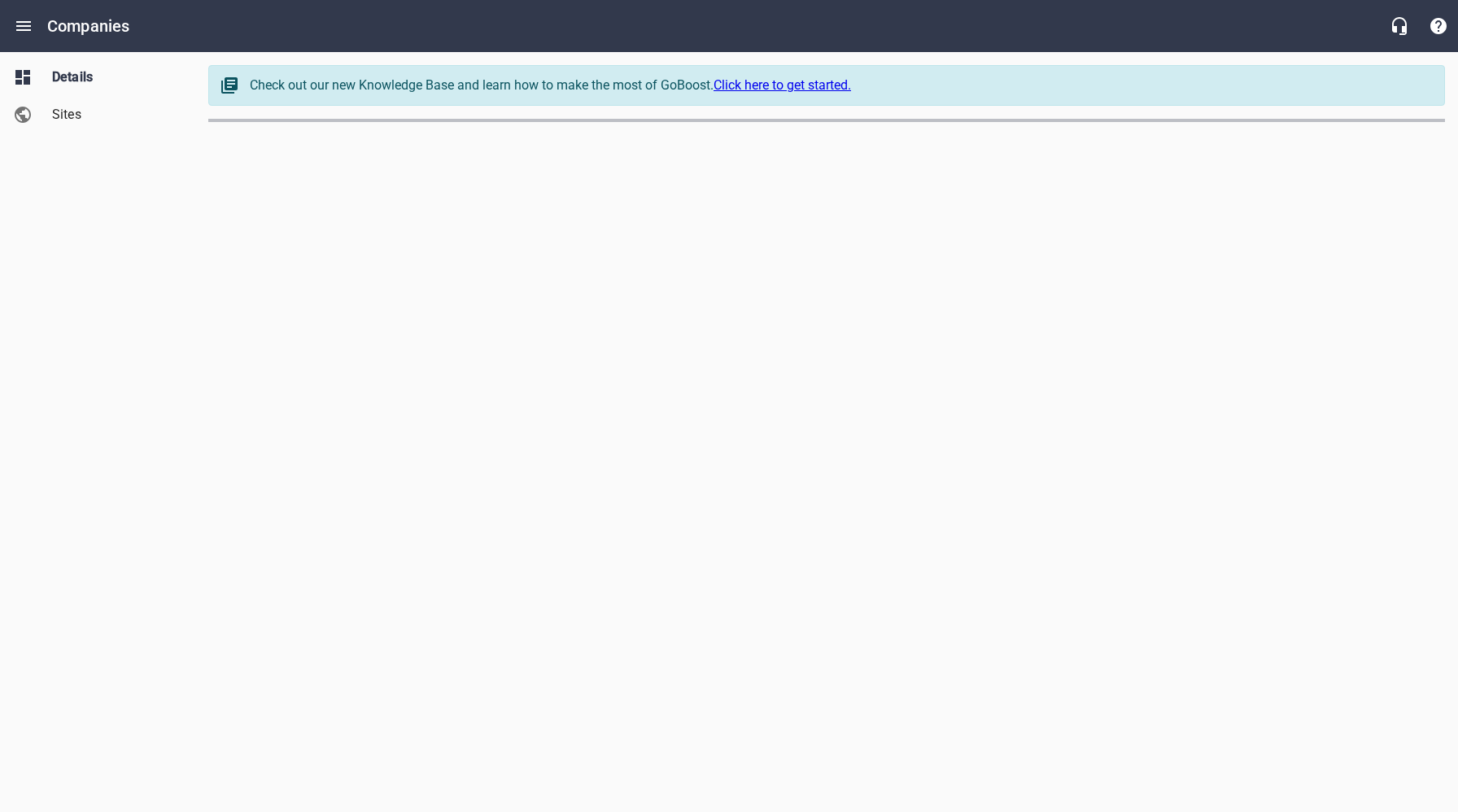
select select "[US_STATE]"
select select "5"
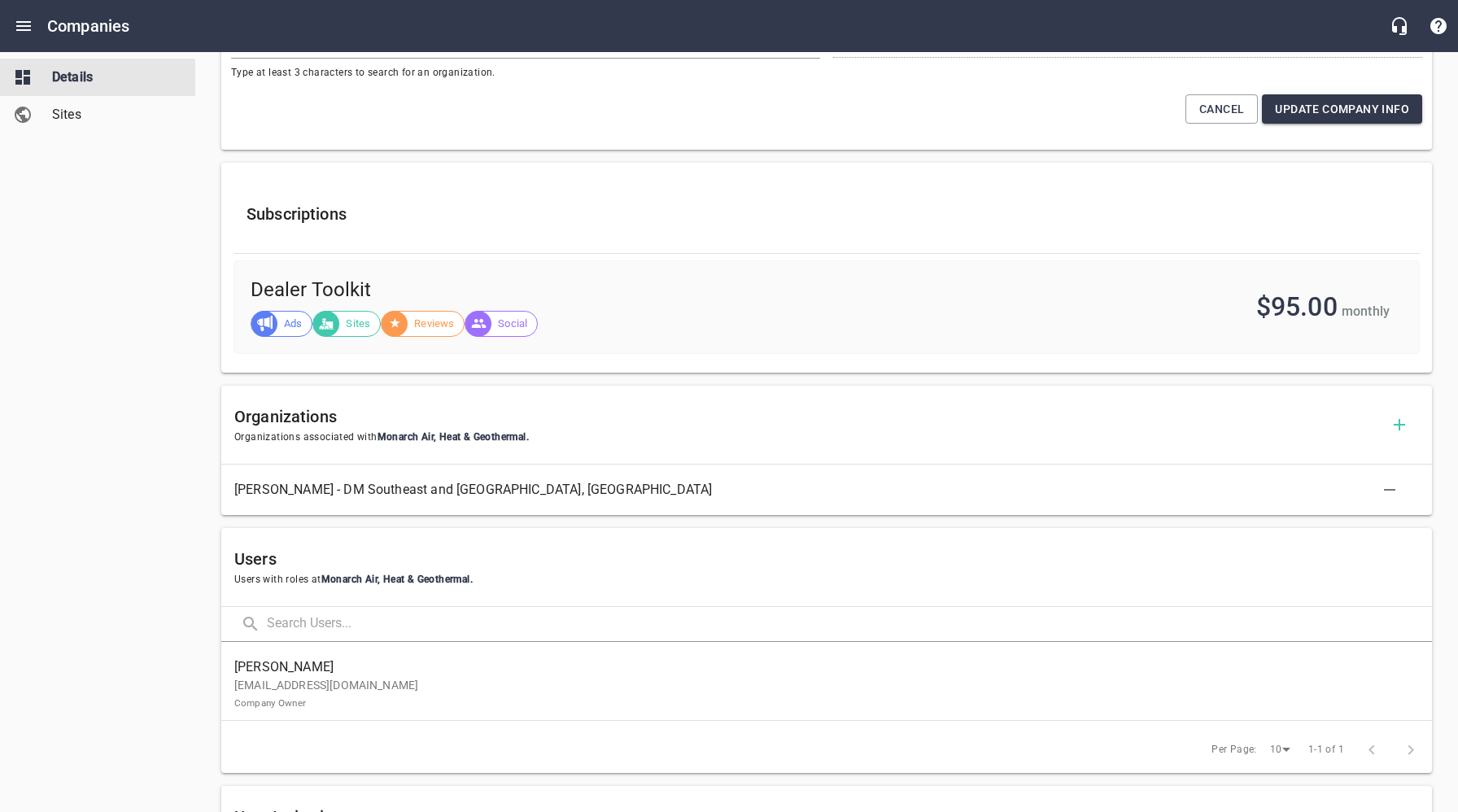
scroll to position [605, 0]
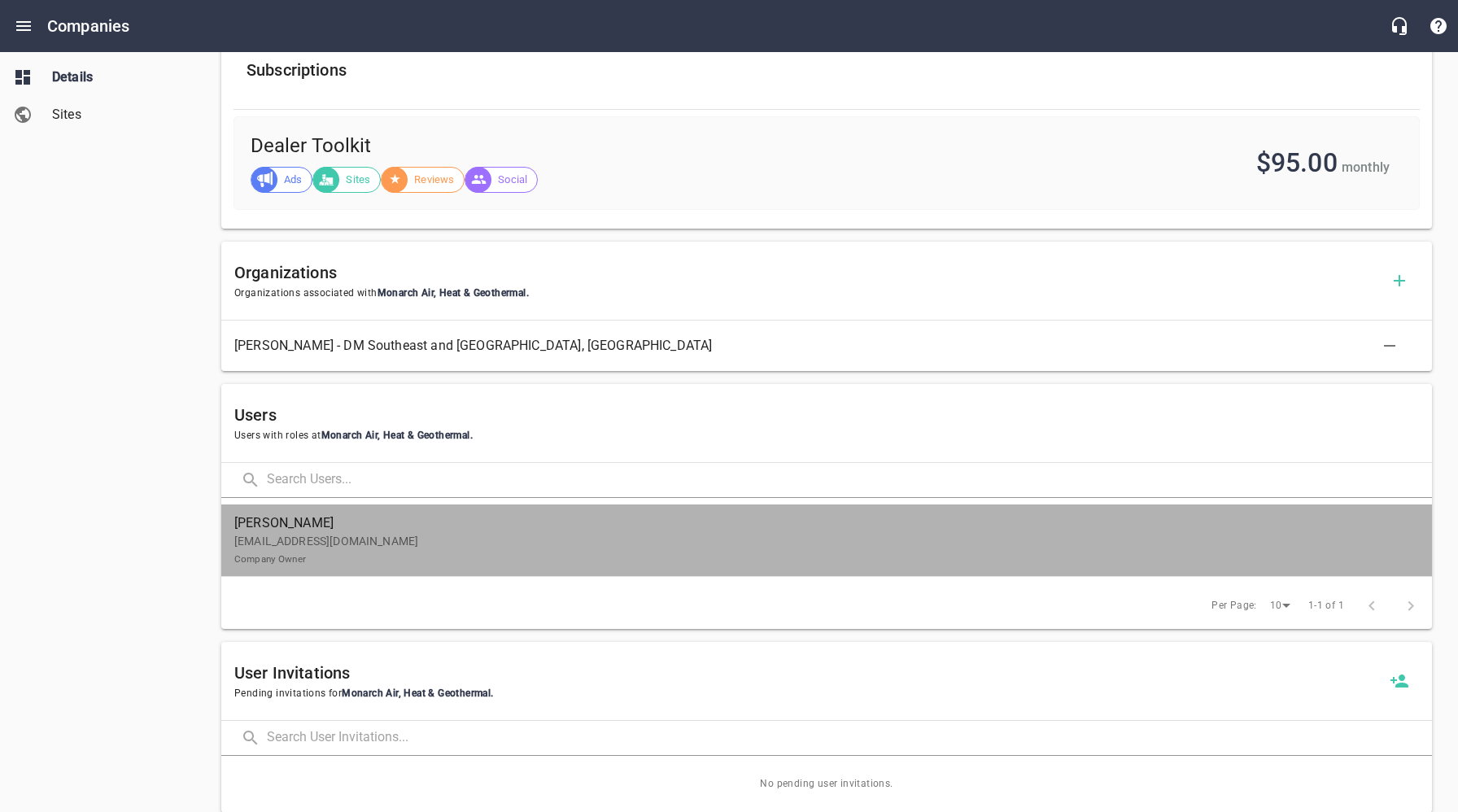
click at [382, 553] on p "[EMAIL_ADDRESS][DOMAIN_NAME] Company Owner" at bounding box center [820, 551] width 1172 height 35
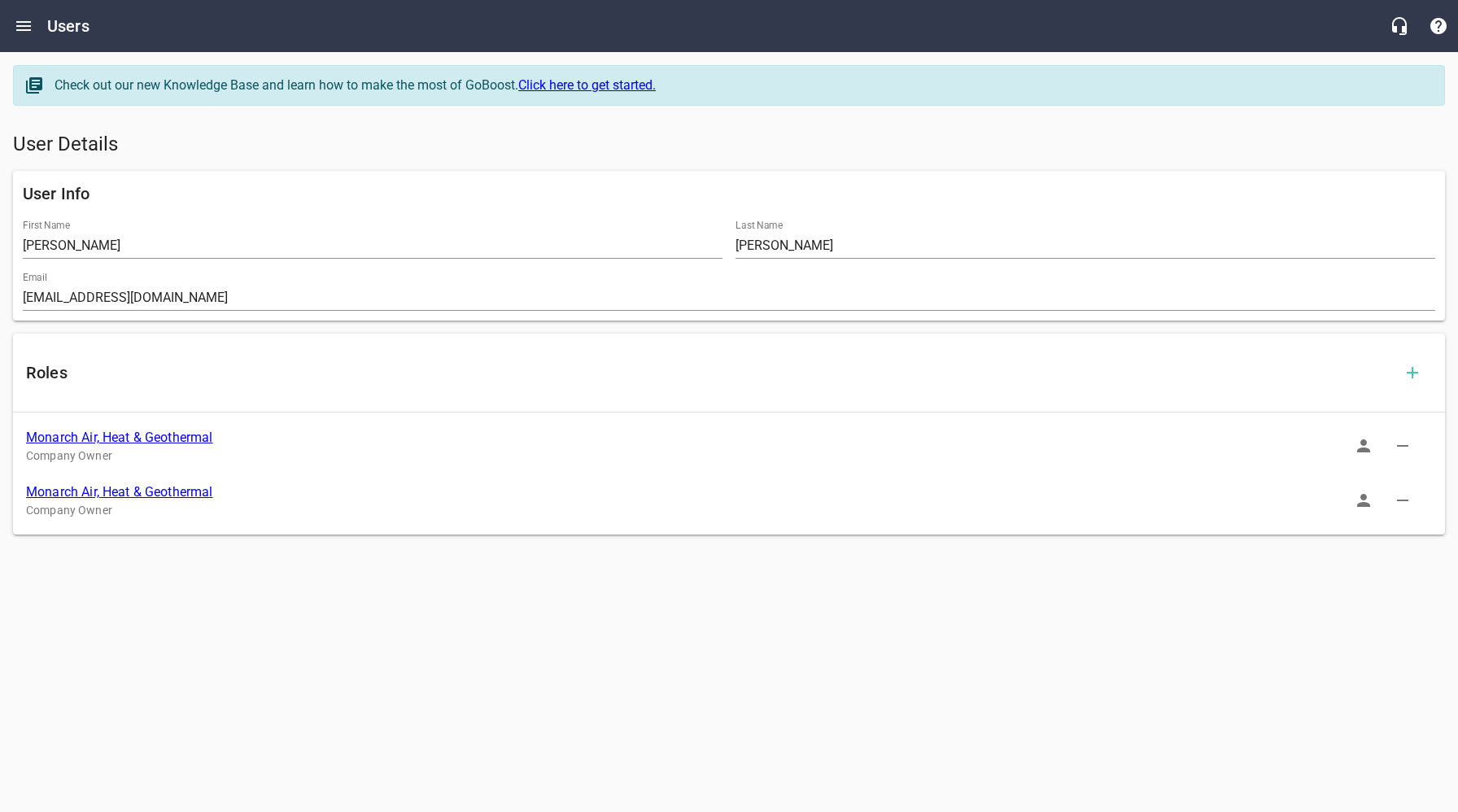
click at [1371, 496] on icon "button" at bounding box center [1364, 501] width 19 height 19
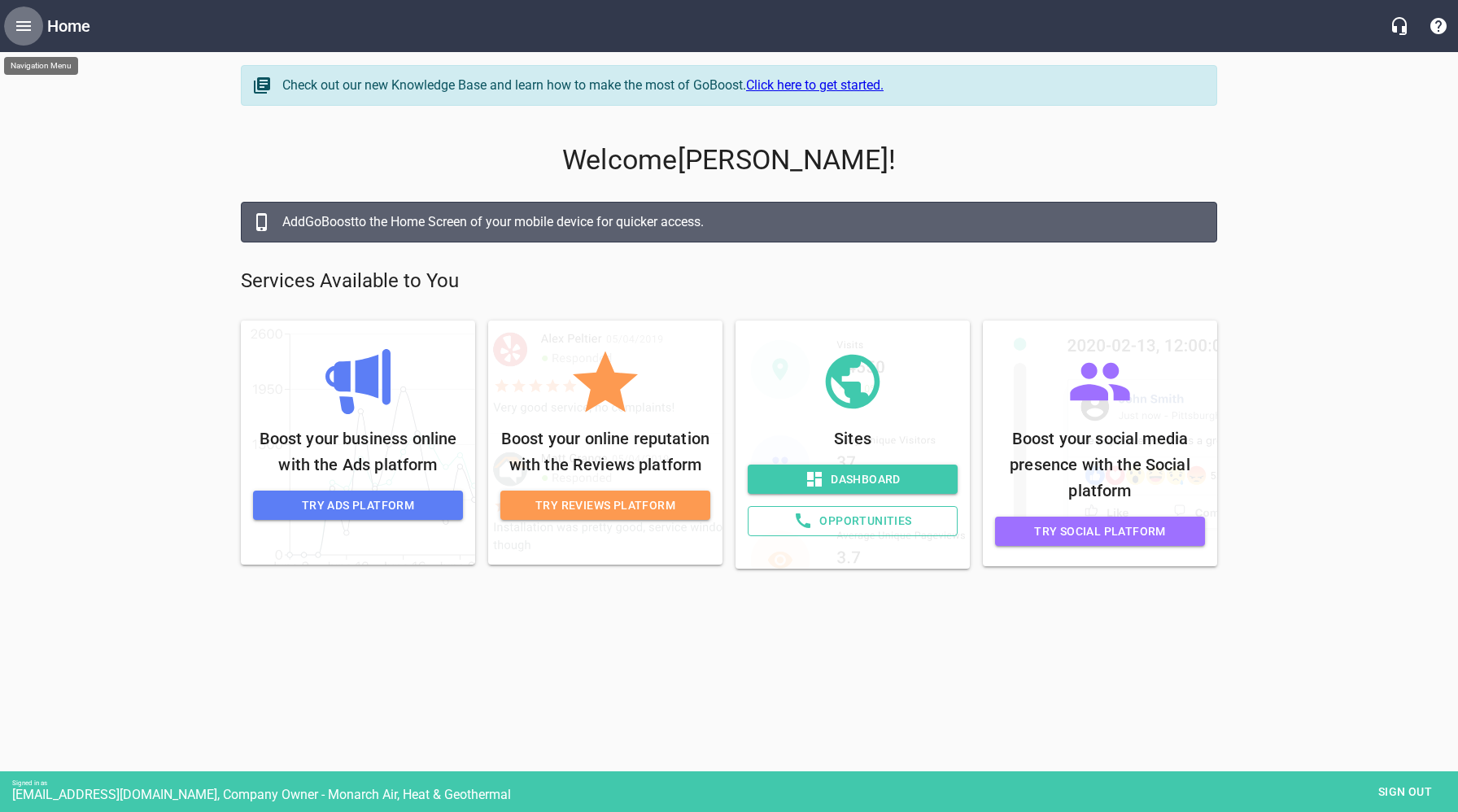
click at [36, 27] on button "Open drawer" at bounding box center [23, 26] width 39 height 39
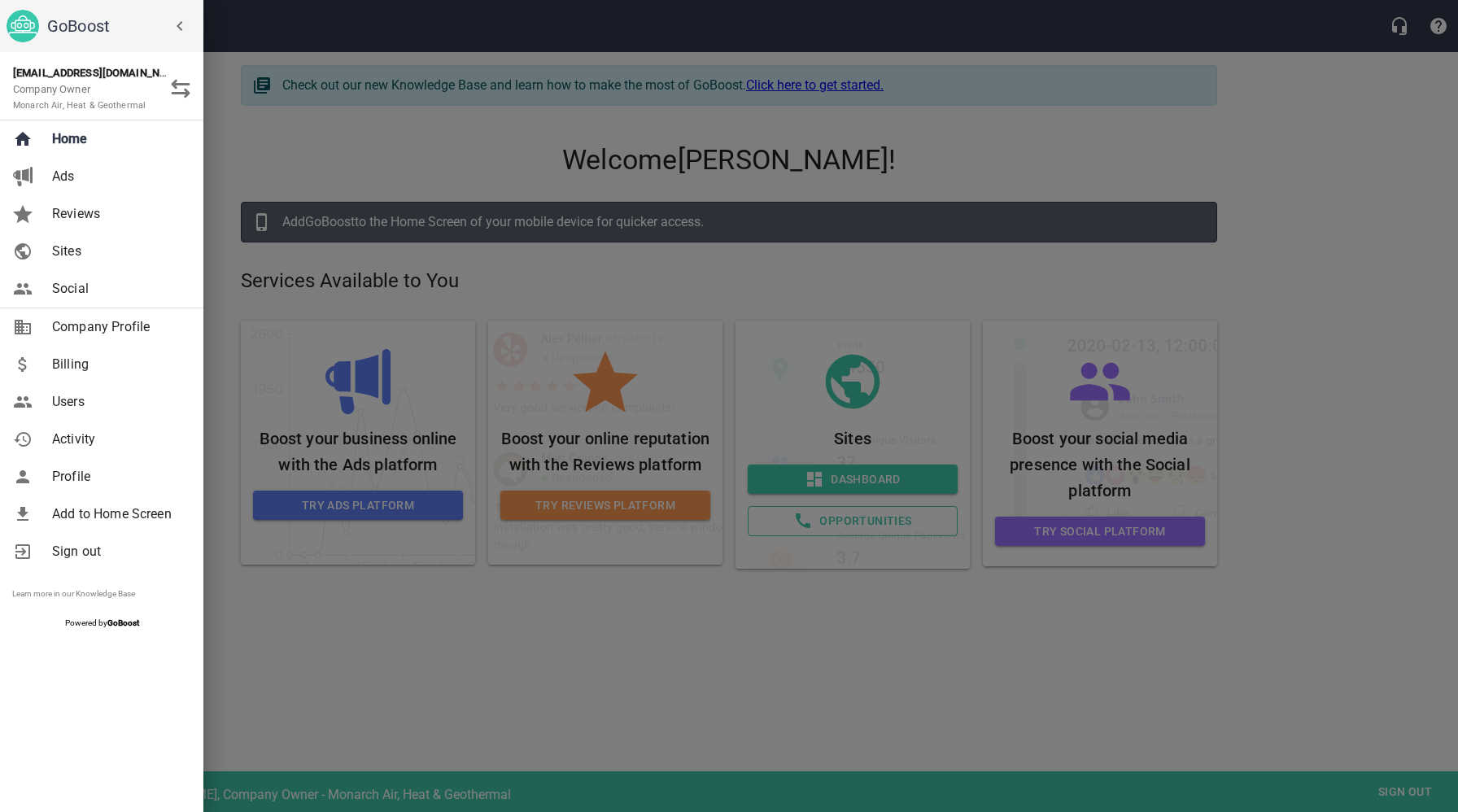
click at [91, 335] on span "Company Profile" at bounding box center [117, 327] width 132 height 19
select select "[US_STATE]"
